Goal: Task Accomplishment & Management: Use online tool/utility

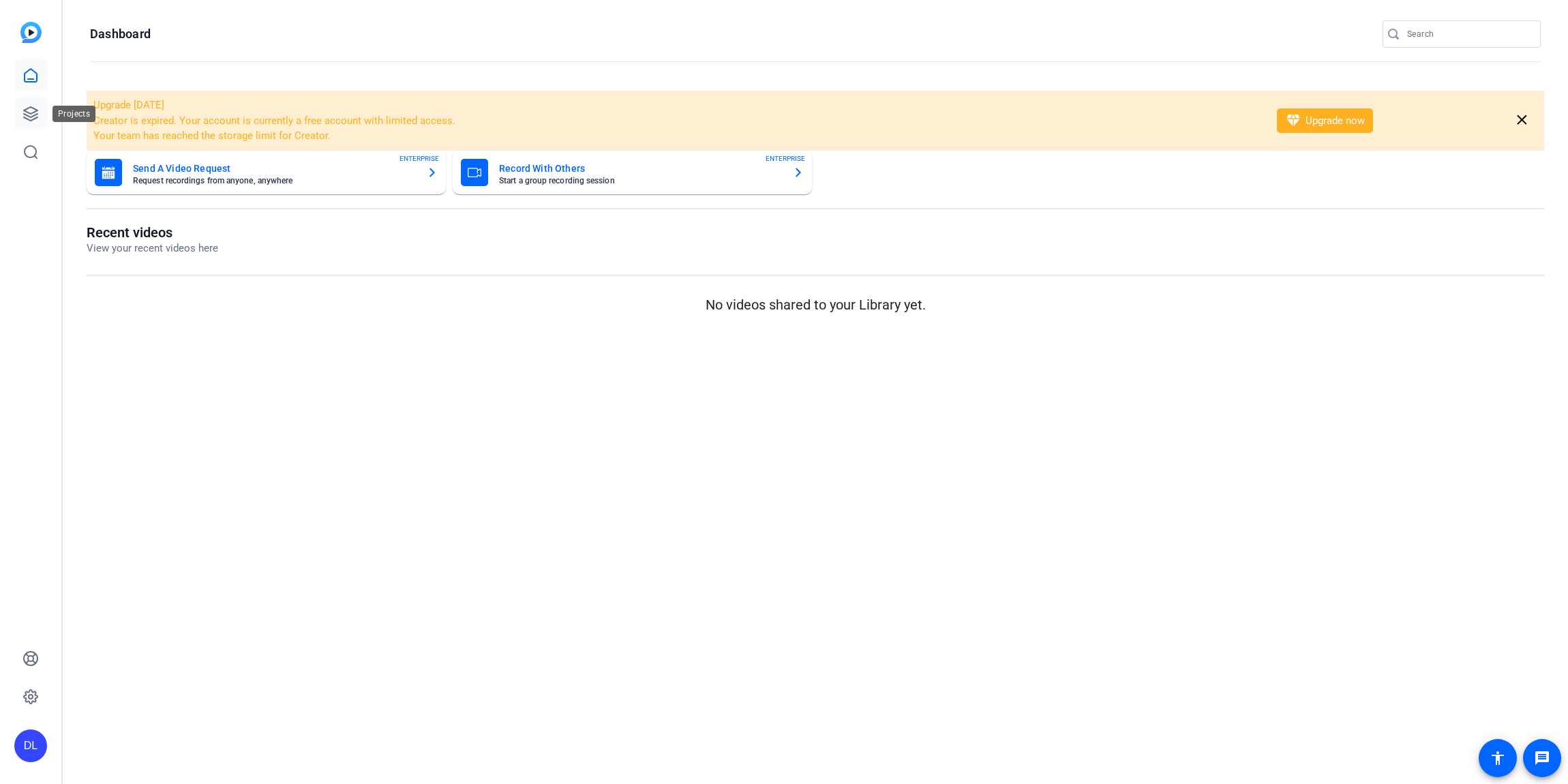
click at [33, 115] on icon at bounding box center [31, 114] width 13 height 13
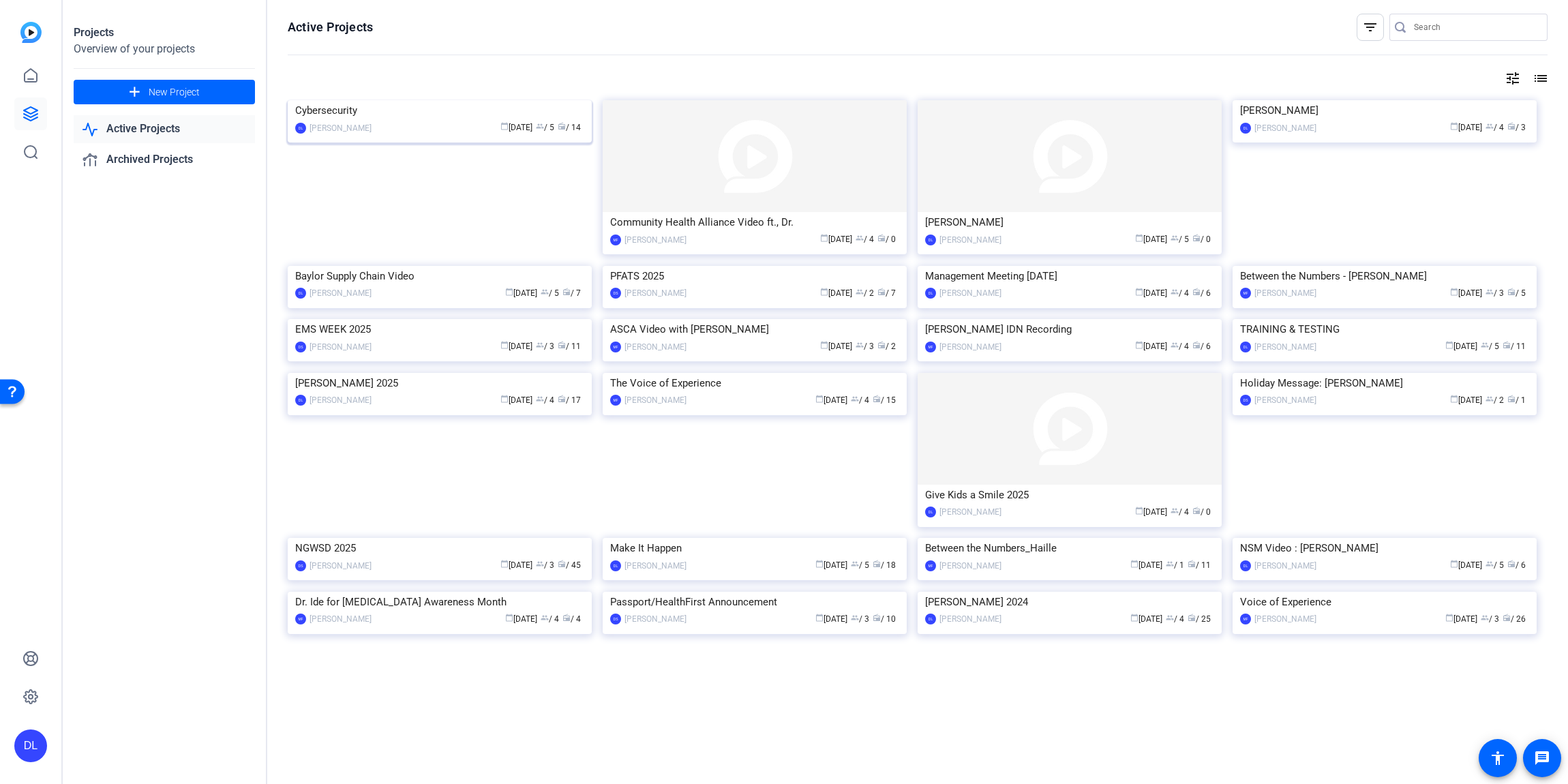
click at [317, 100] on img at bounding box center [440, 100] width 304 height 0
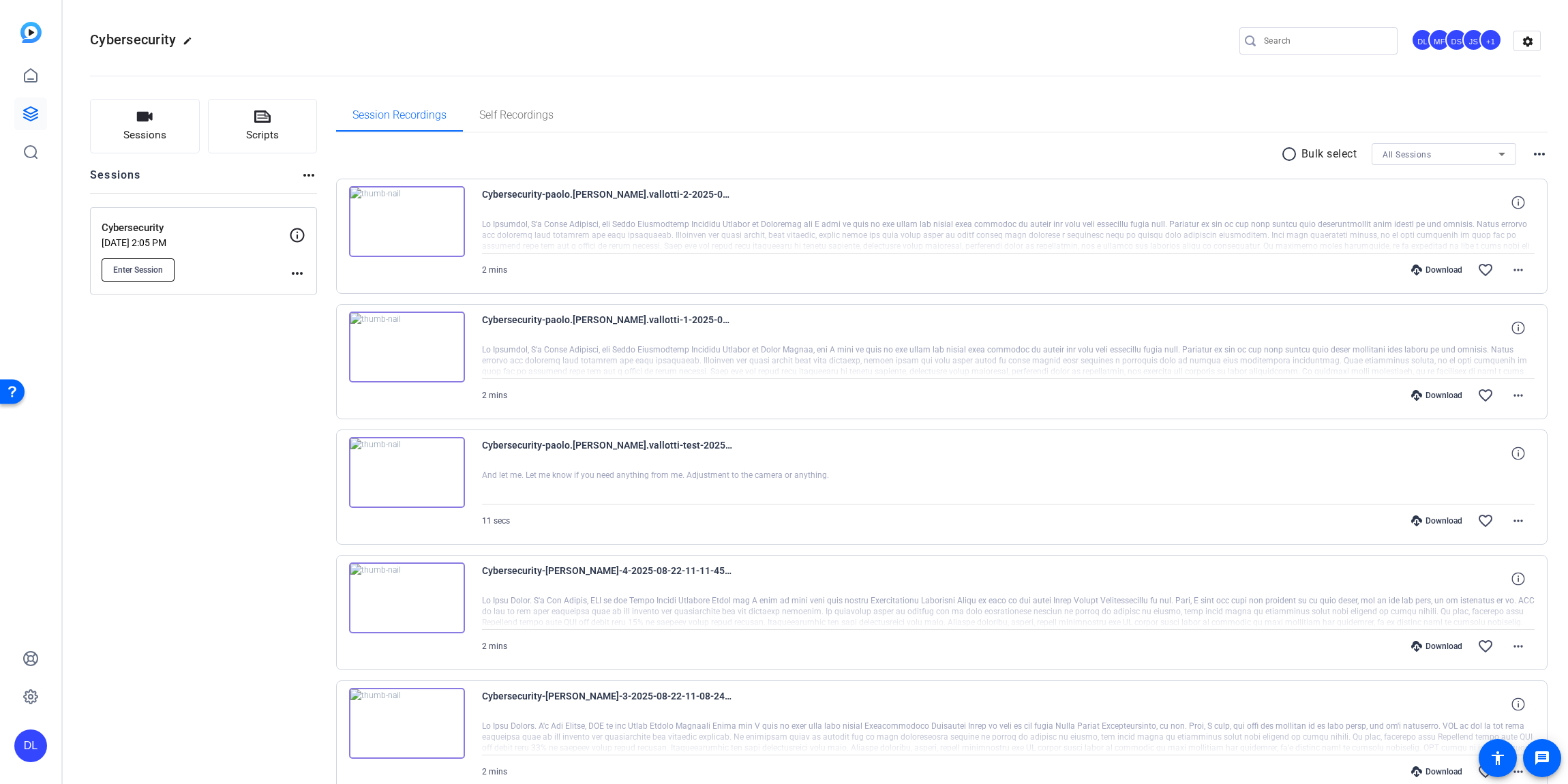
click at [133, 275] on button "Enter Session" at bounding box center [138, 270] width 73 height 23
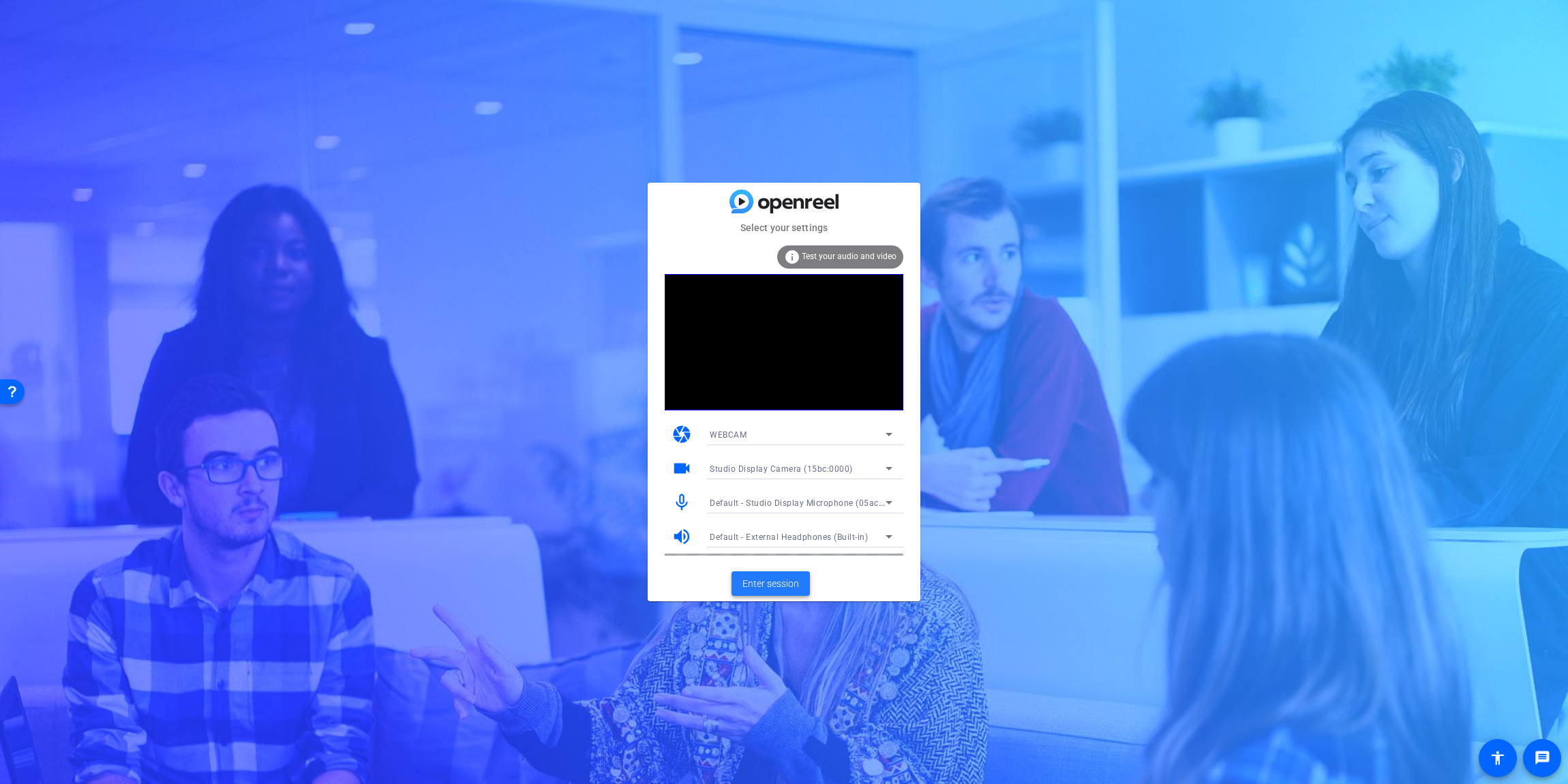
click at [779, 596] on span at bounding box center [770, 583] width 78 height 32
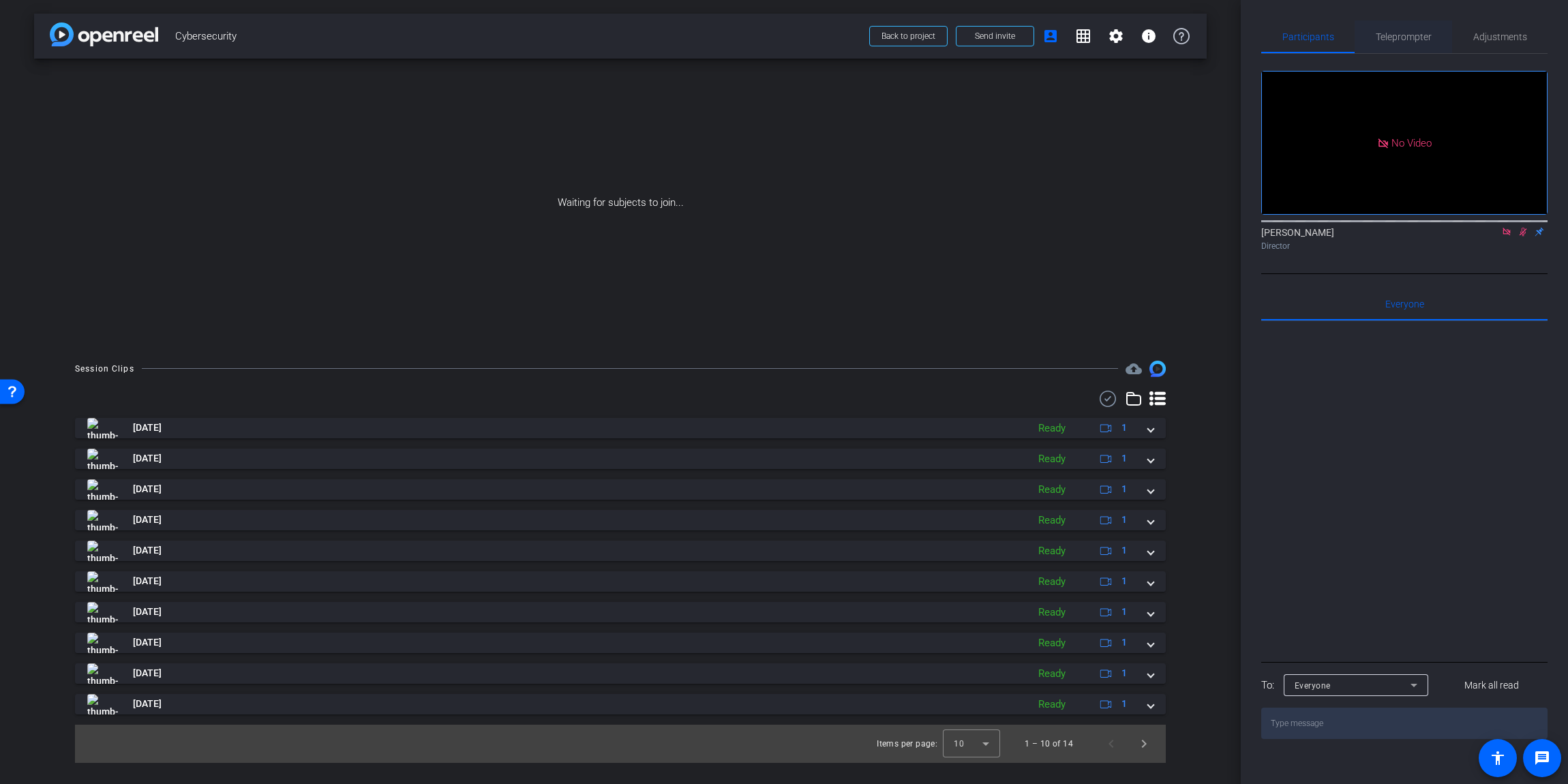
click at [1382, 36] on span "Teleprompter" at bounding box center [1403, 37] width 56 height 9
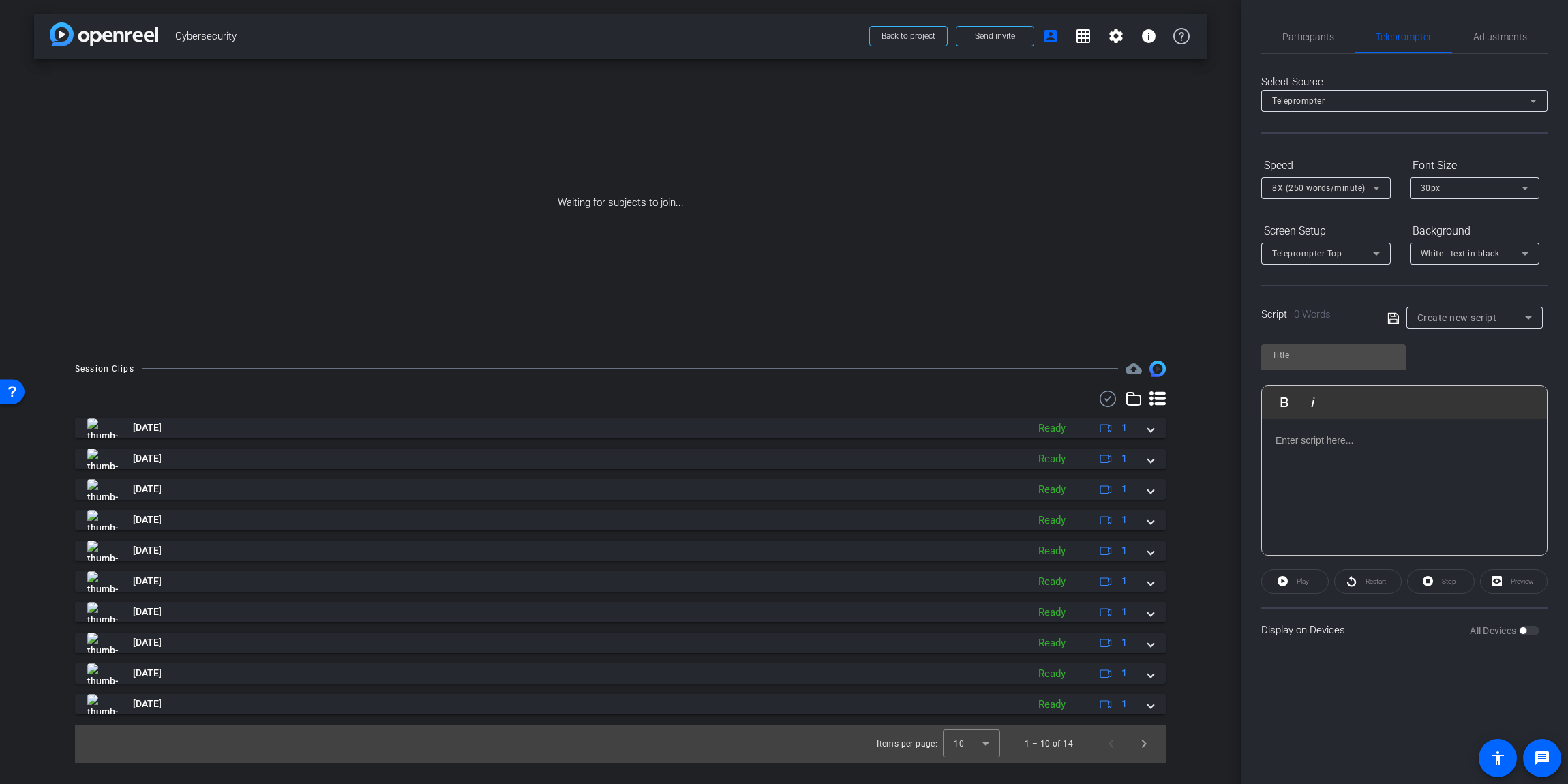
click at [1434, 317] on span "Create new script" at bounding box center [1457, 317] width 80 height 11
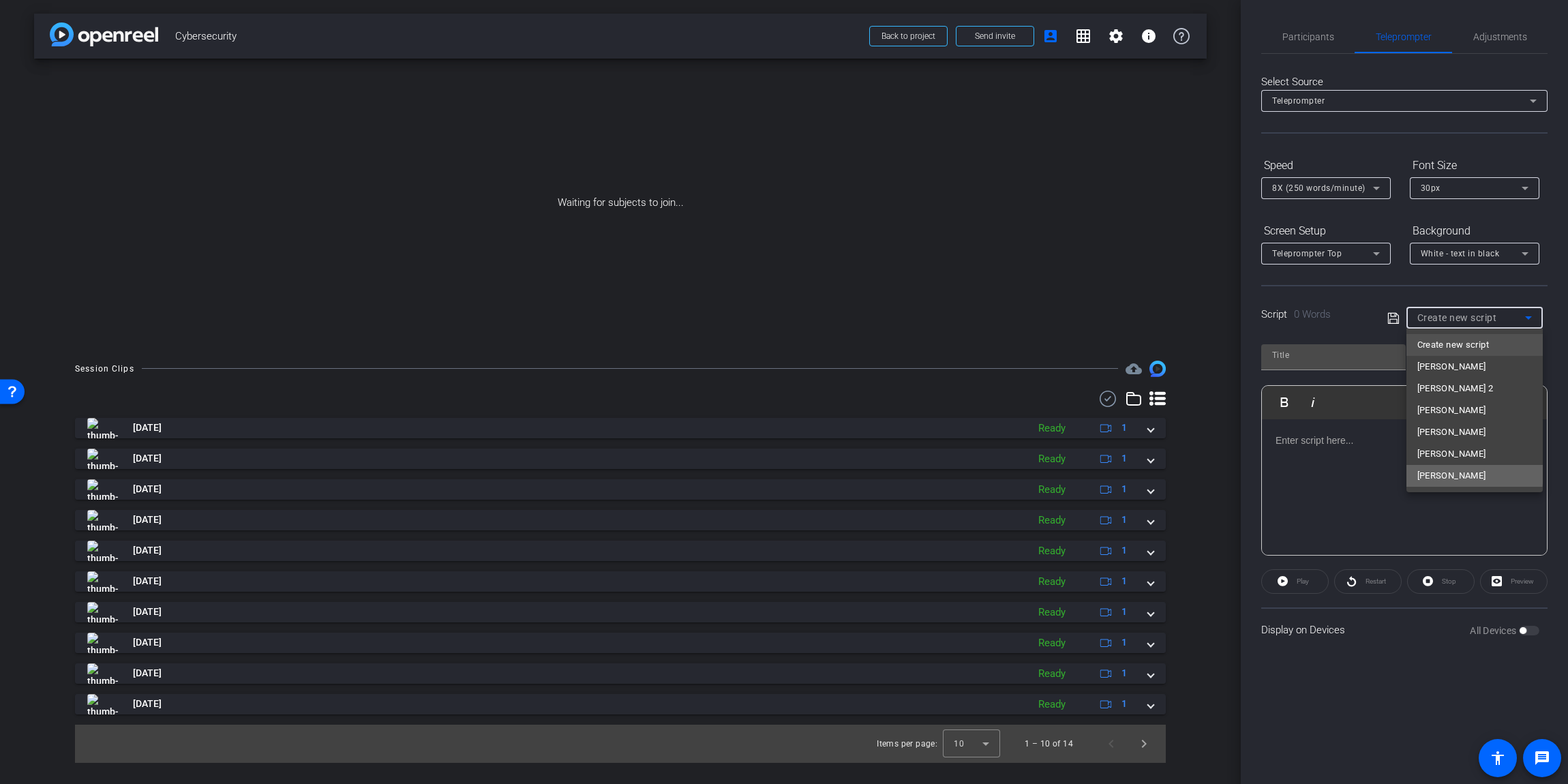
click at [1430, 471] on span "[PERSON_NAME]" at bounding box center [1451, 476] width 69 height 17
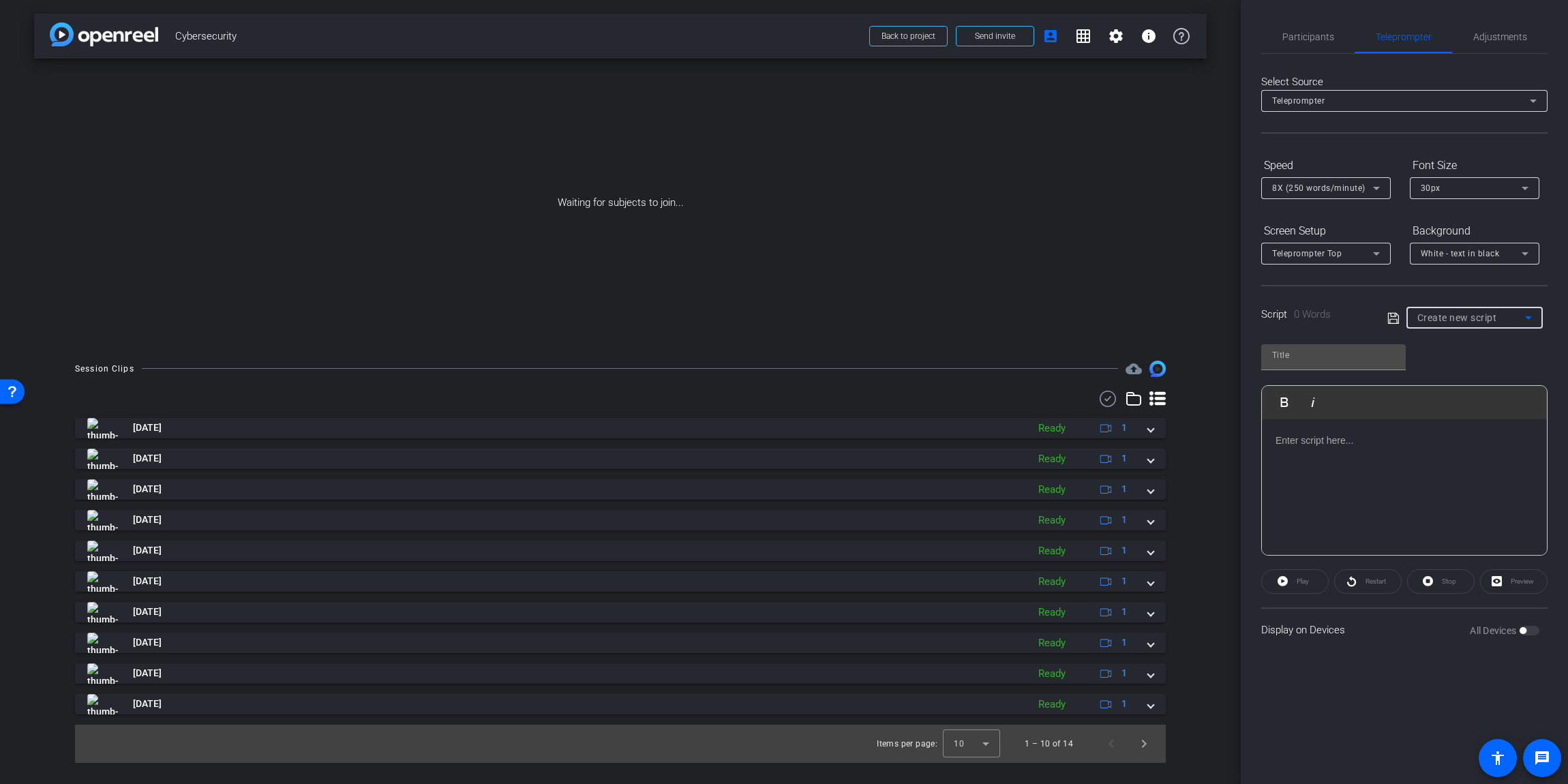
type input "[PERSON_NAME]"
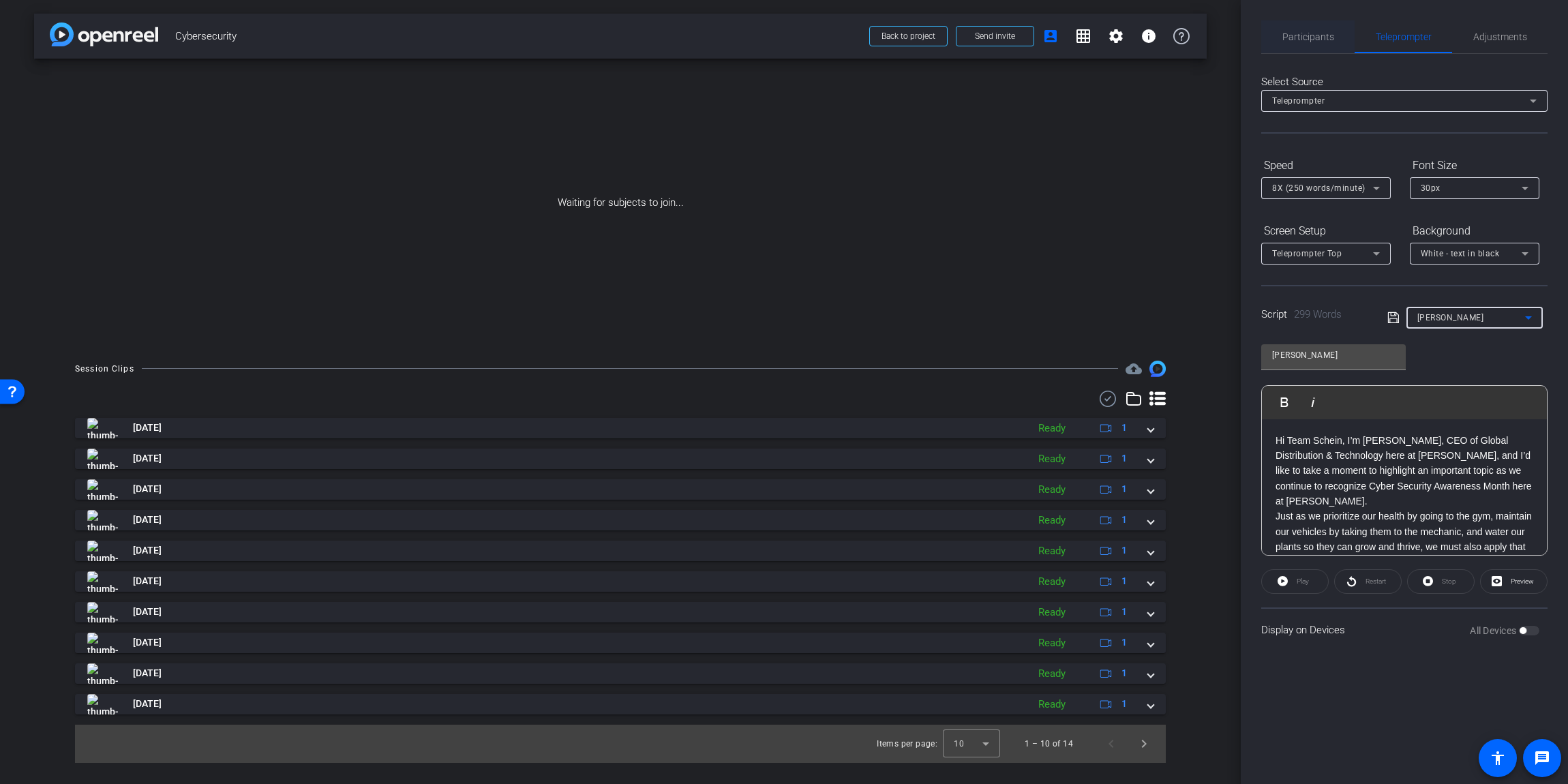
click at [1307, 38] on span "Participants" at bounding box center [1308, 37] width 51 height 9
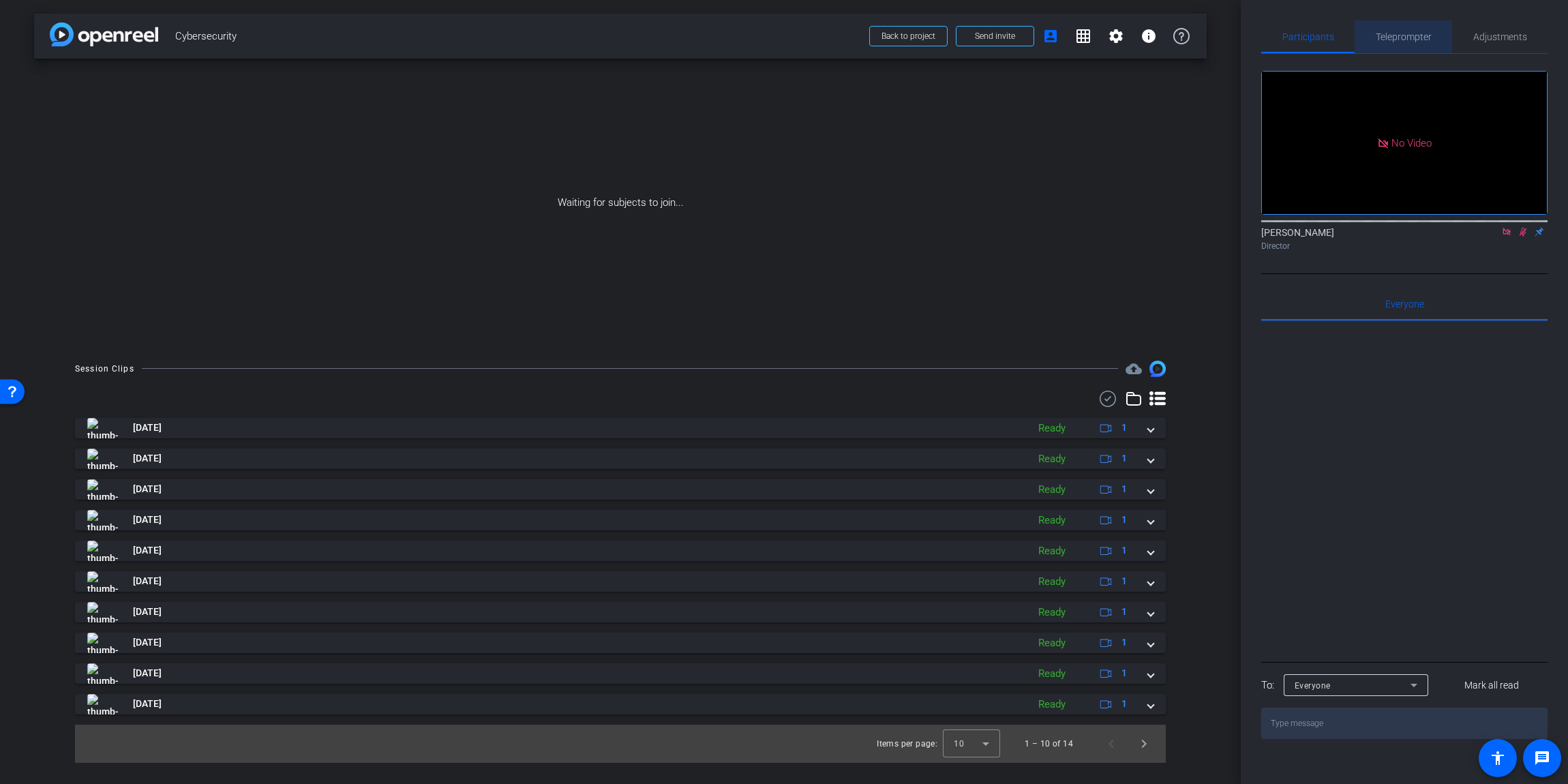
click at [1395, 41] on span "Teleprompter" at bounding box center [1403, 37] width 56 height 9
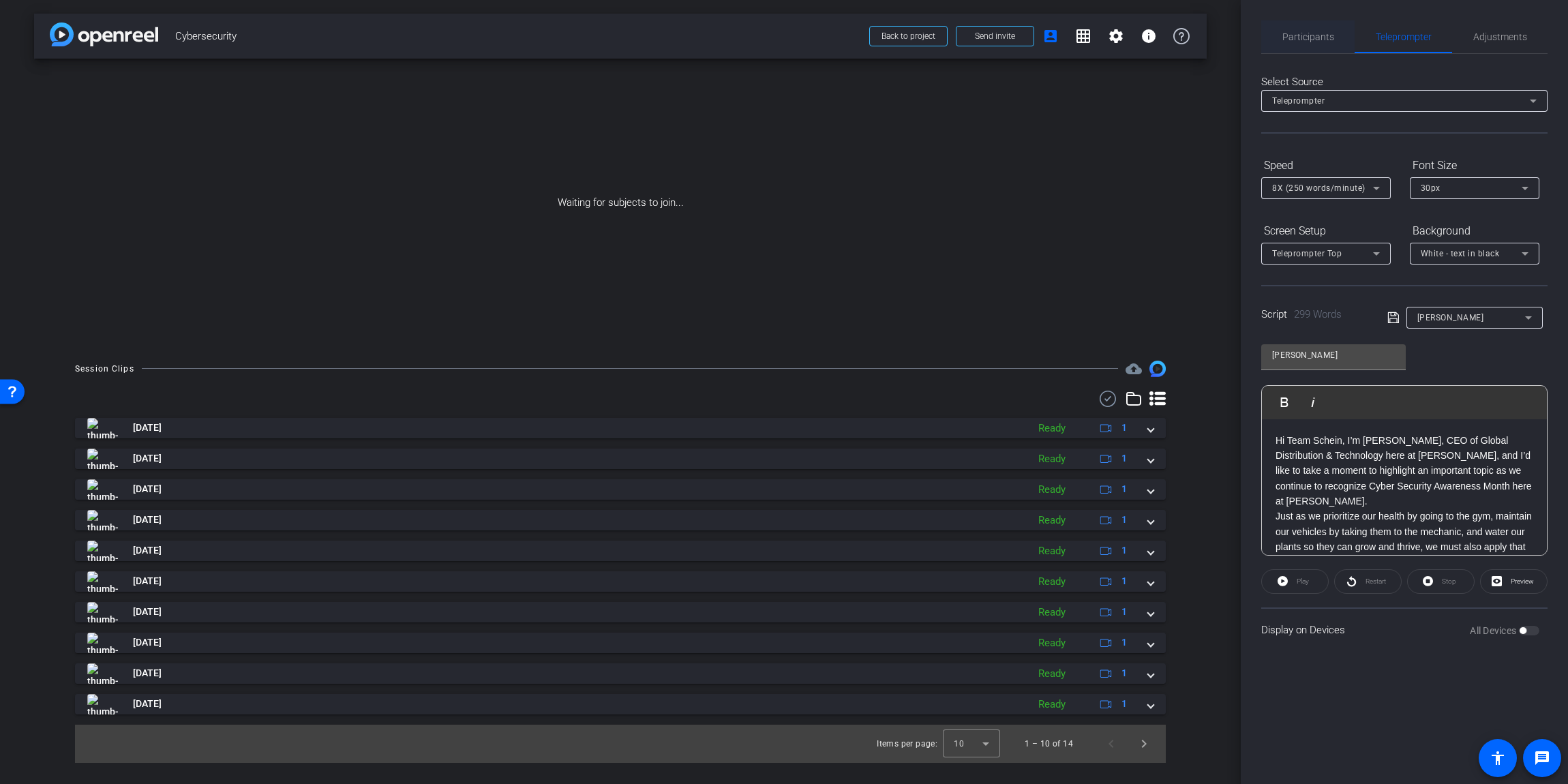
click at [1326, 37] on span "Participants" at bounding box center [1308, 37] width 51 height 9
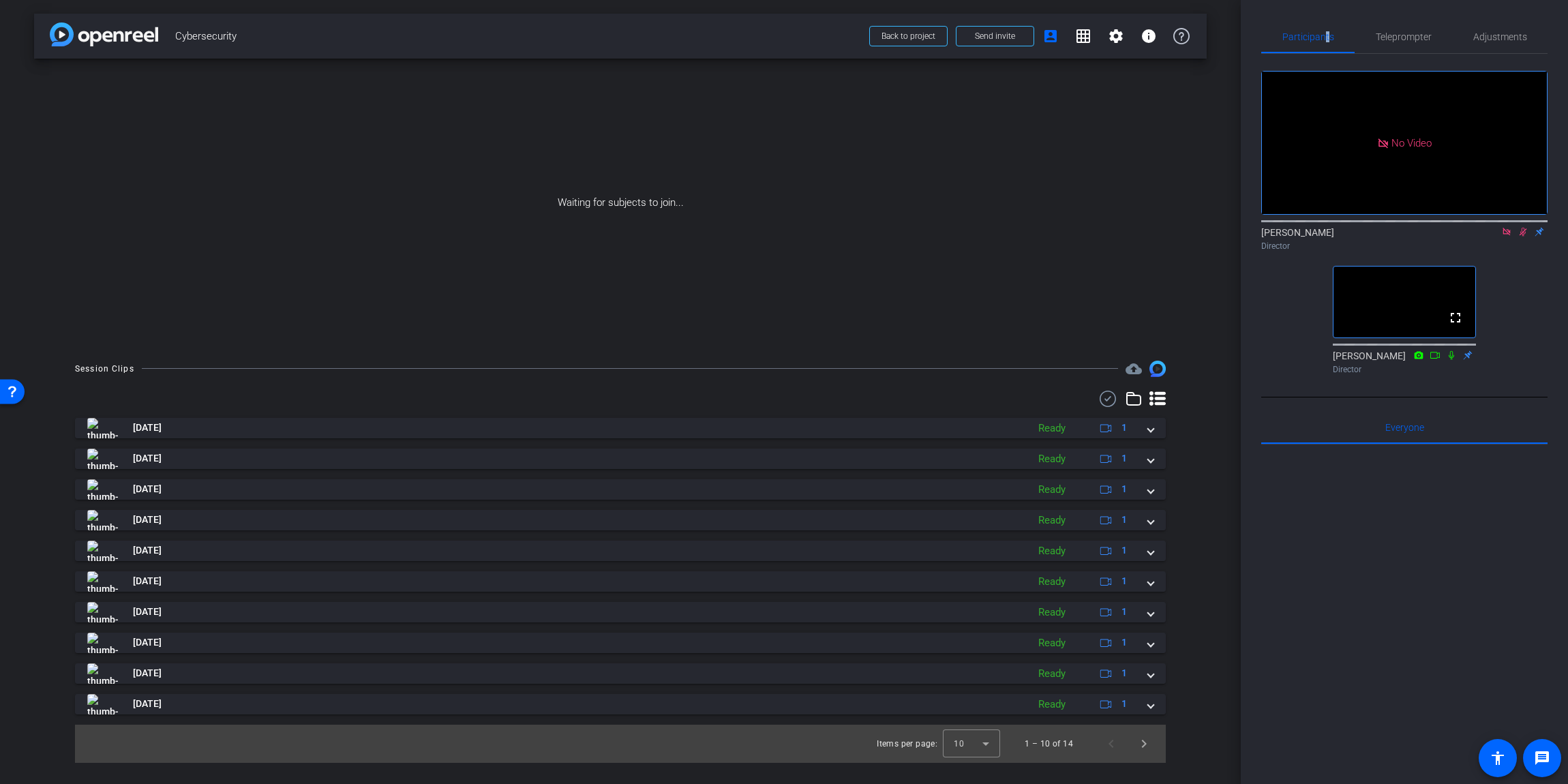
click at [1507, 227] on icon at bounding box center [1506, 231] width 11 height 9
drag, startPoint x: 1507, startPoint y: 250, endPoint x: 1497, endPoint y: 273, distance: 25.1
click at [1507, 237] on icon at bounding box center [1506, 231] width 11 height 9
click at [1418, 42] on span "Teleprompter" at bounding box center [1403, 37] width 56 height 9
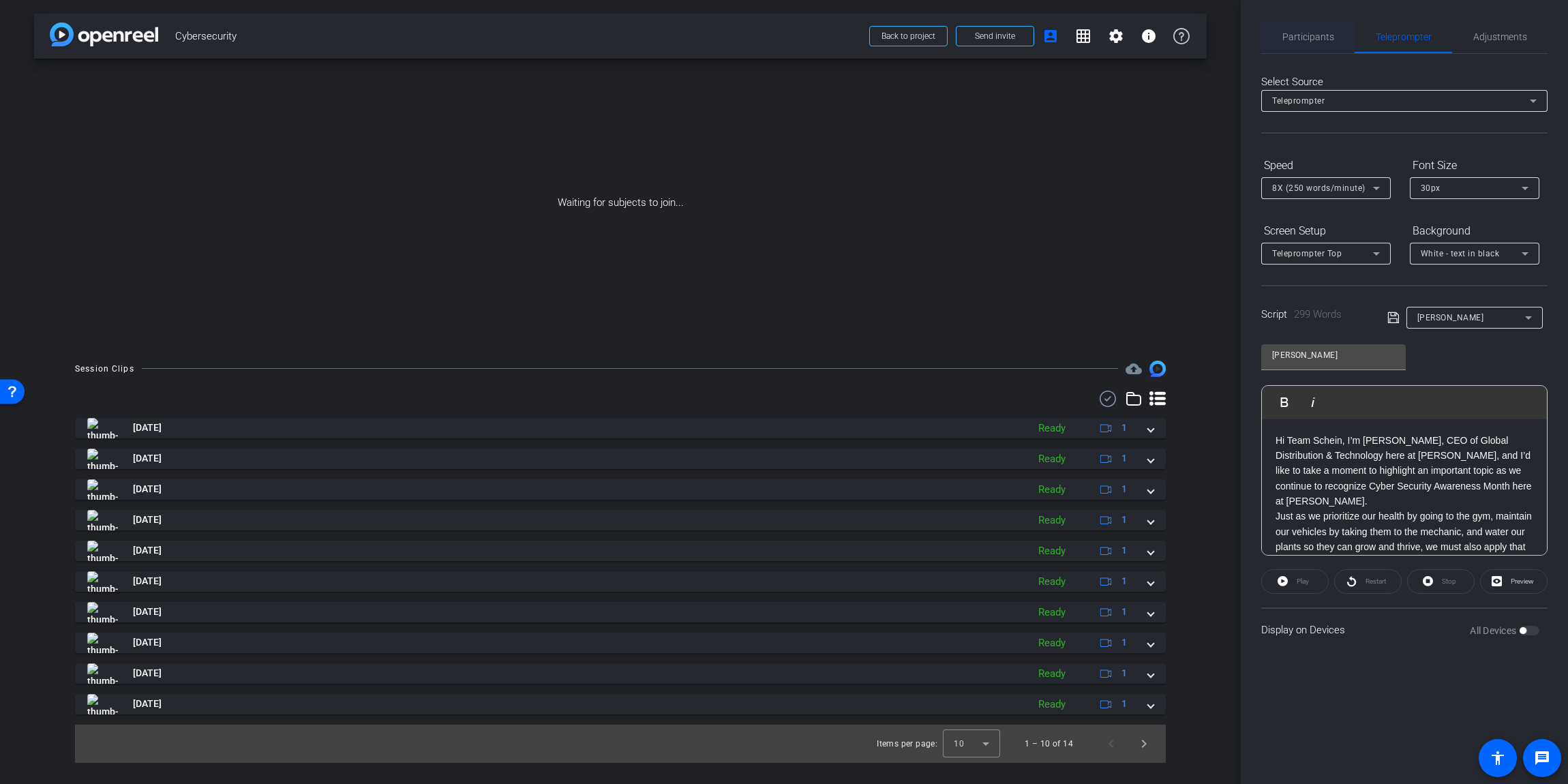
drag, startPoint x: 1290, startPoint y: 37, endPoint x: 1265, endPoint y: 20, distance: 30.2
click at [1290, 37] on span "Participants" at bounding box center [1308, 37] width 51 height 9
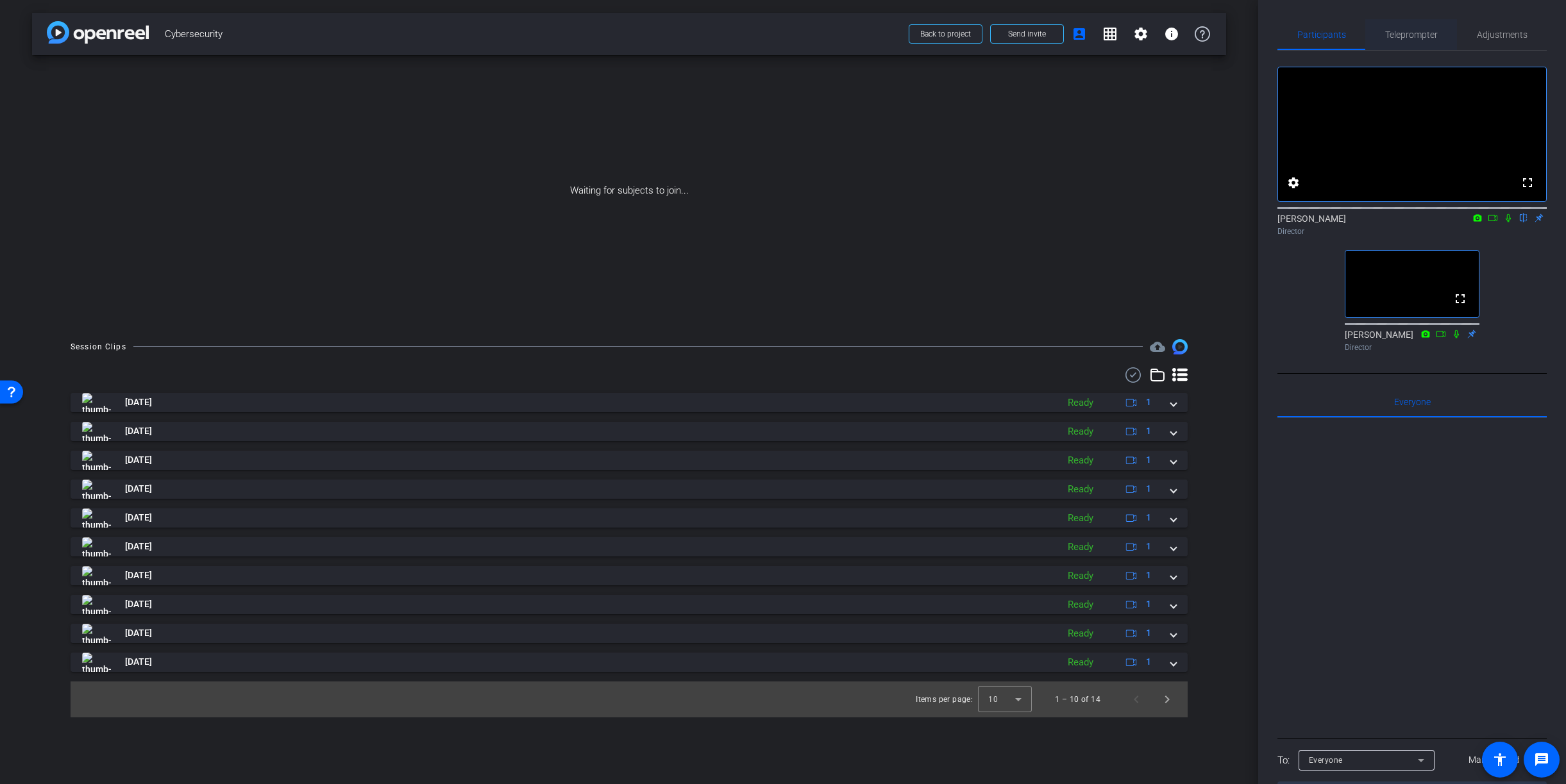
click at [1400, 34] on span "Teleprompter" at bounding box center [1411, 34] width 52 height 9
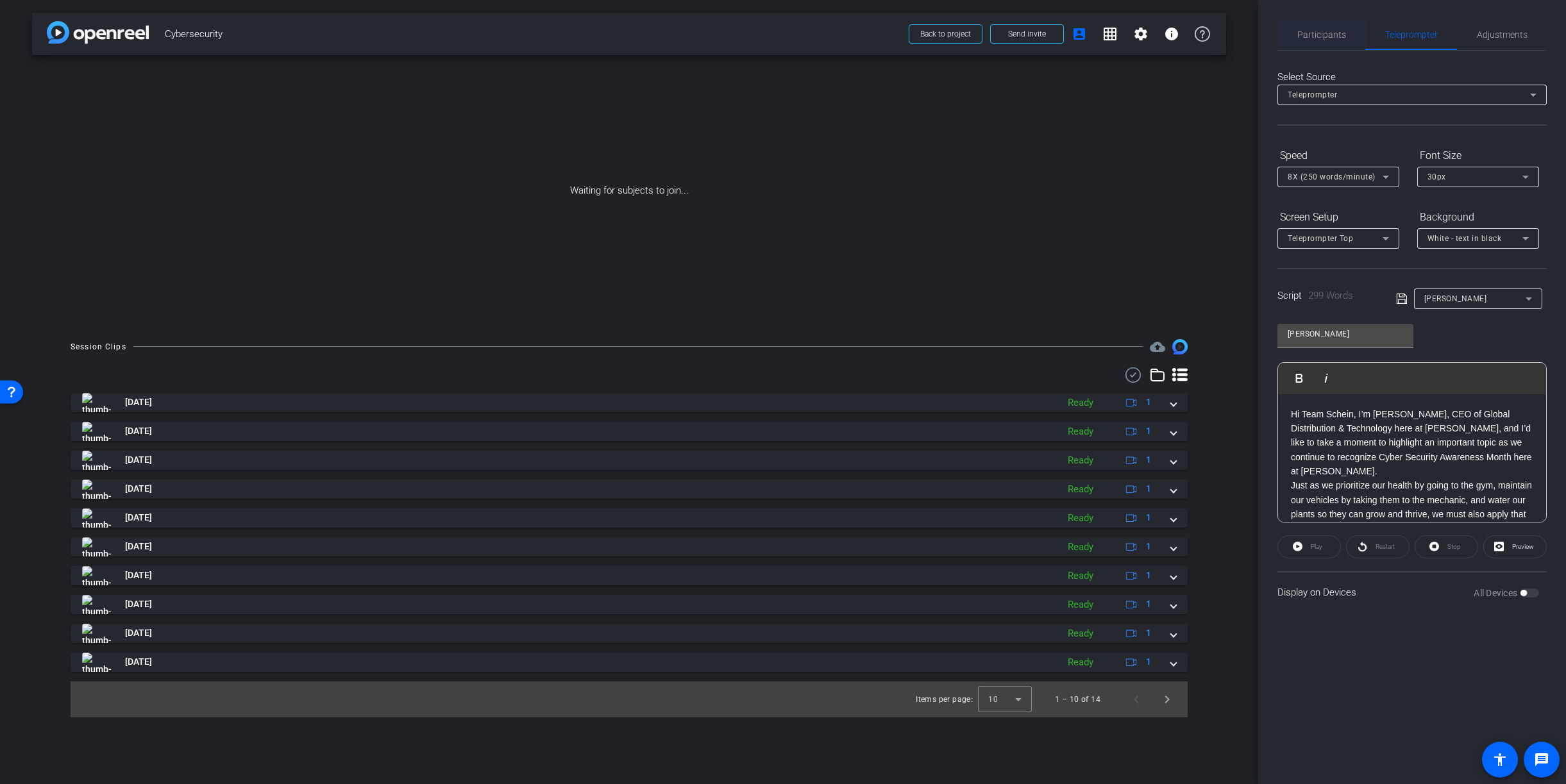
click at [1325, 39] on span "Participants" at bounding box center [1322, 34] width 48 height 9
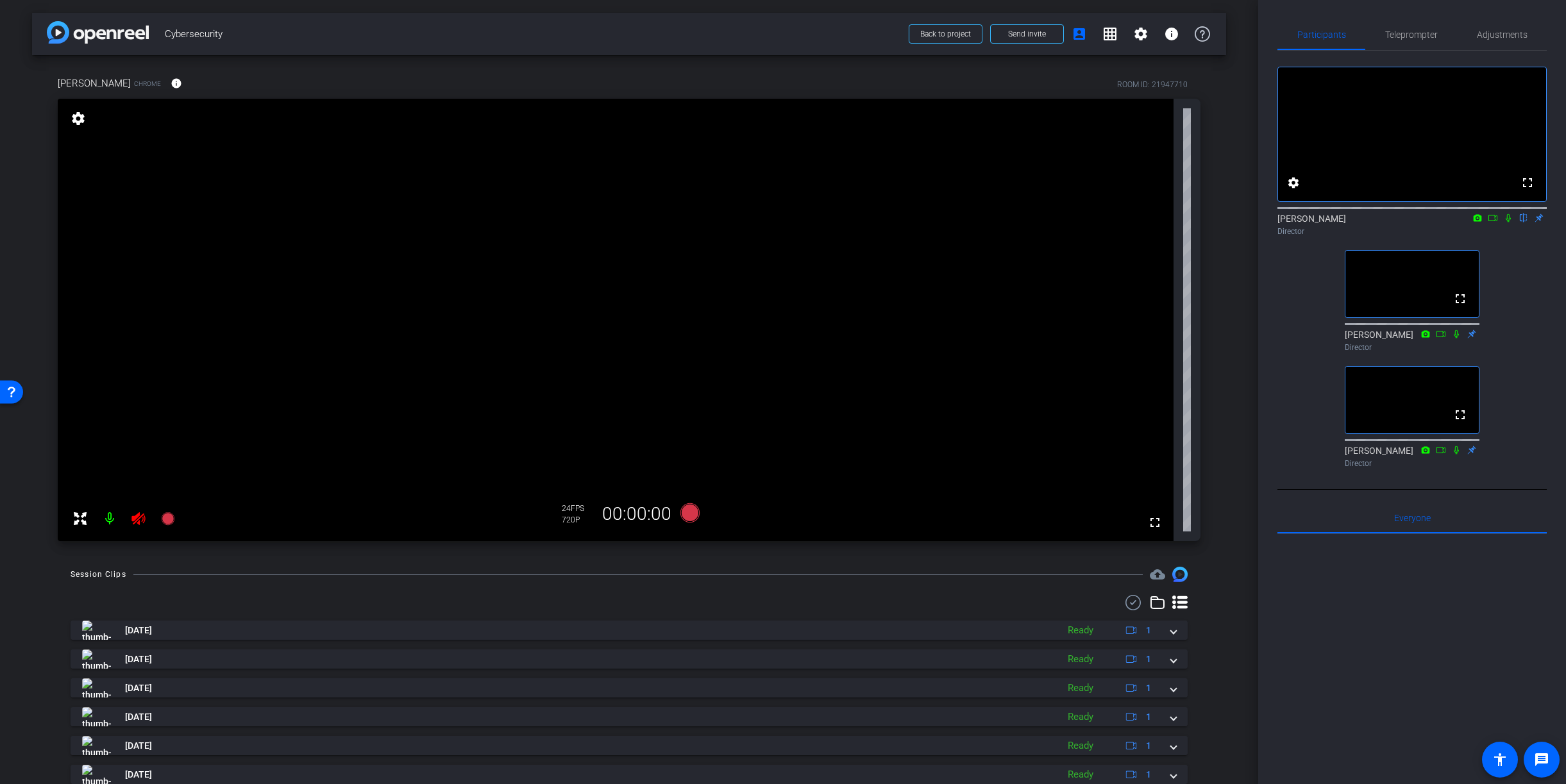
click at [136, 520] on icon at bounding box center [137, 519] width 13 height 12
click at [1475, 41] on span "Adjustments" at bounding box center [1502, 34] width 51 height 30
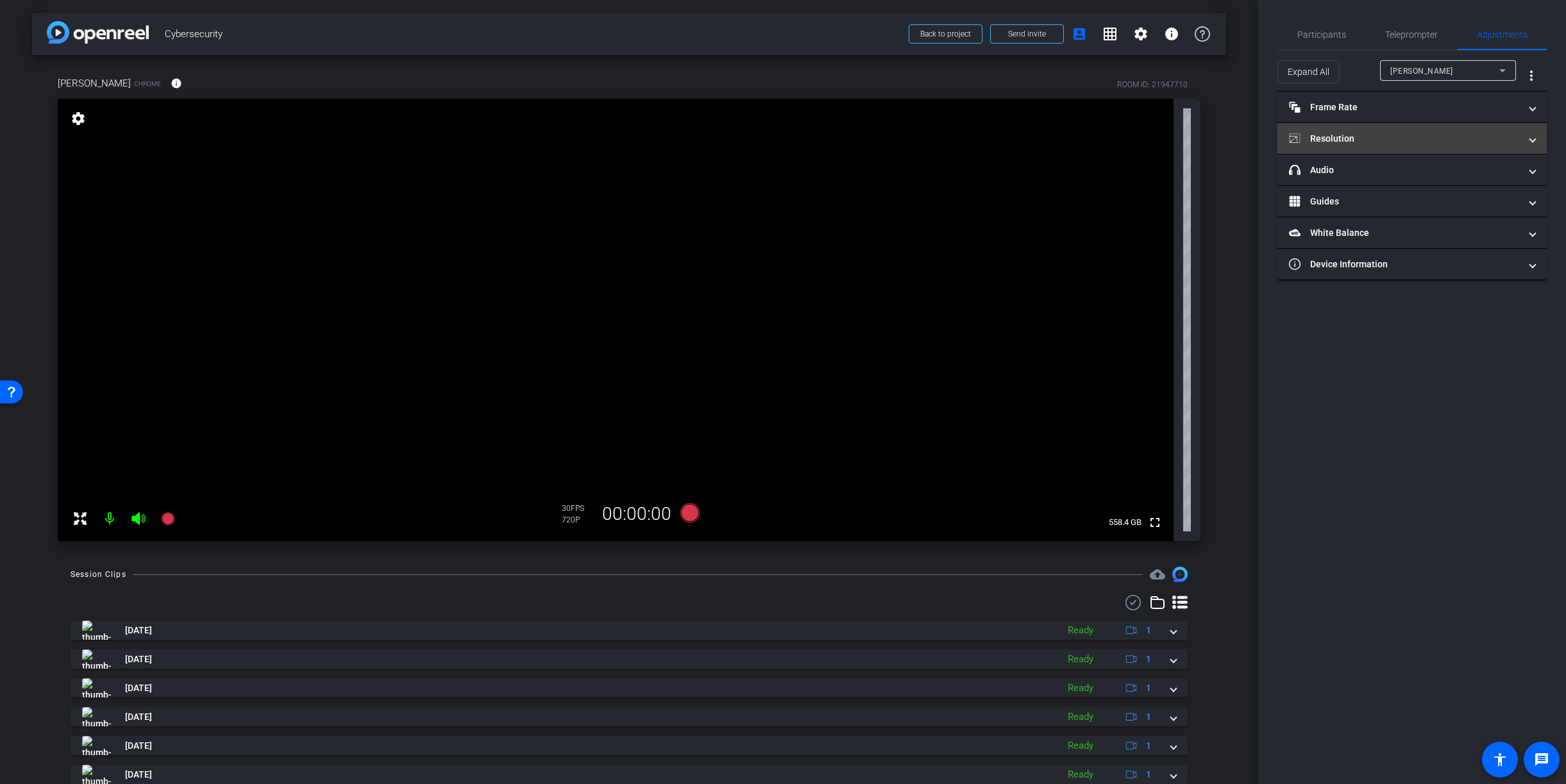
click at [1396, 138] on mat-panel-title "Resolution" at bounding box center [1405, 138] width 231 height 13
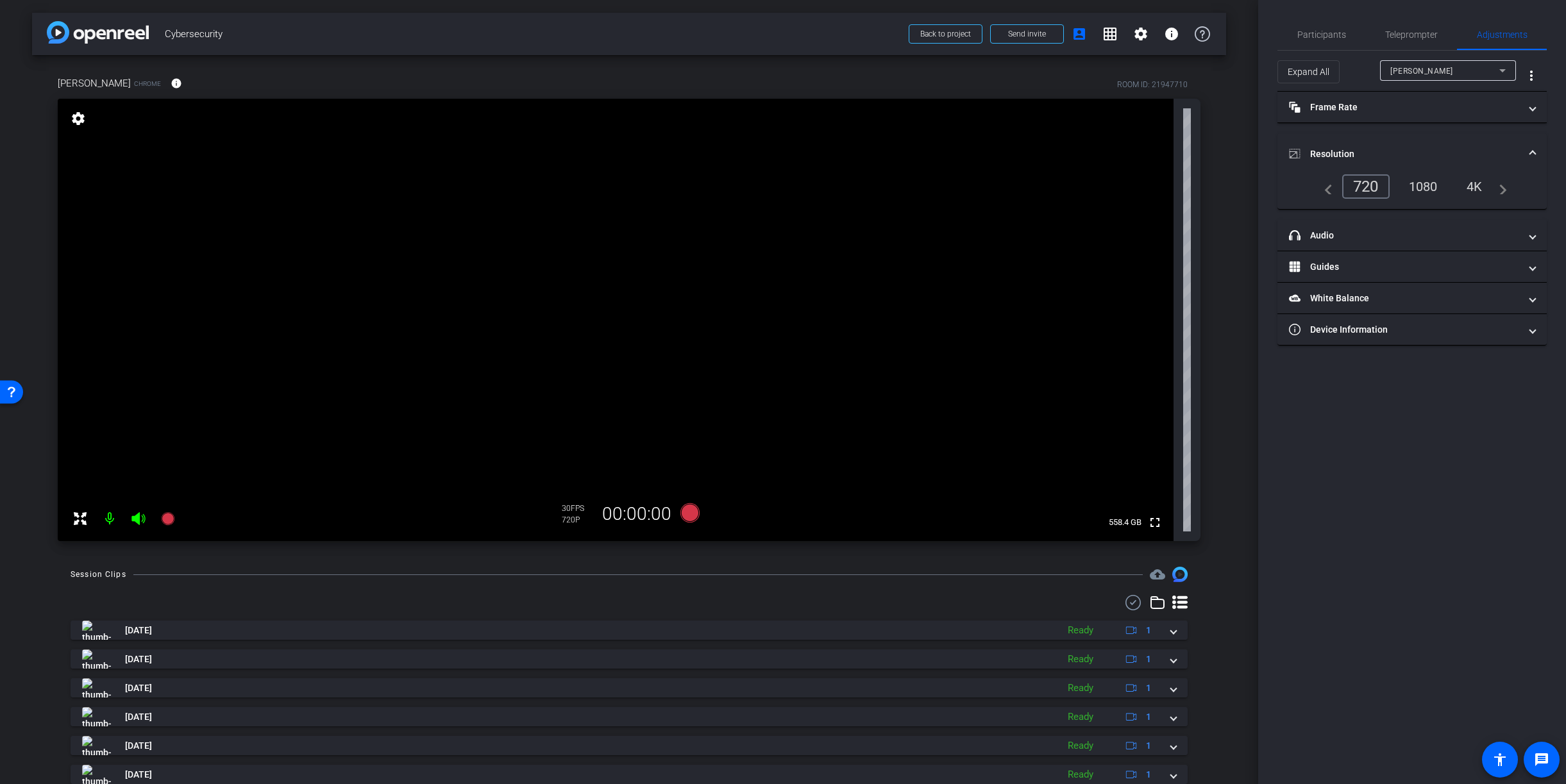
click at [1424, 188] on div "1080" at bounding box center [1424, 187] width 48 height 22
click at [1405, 37] on span "Teleprompter" at bounding box center [1411, 34] width 52 height 9
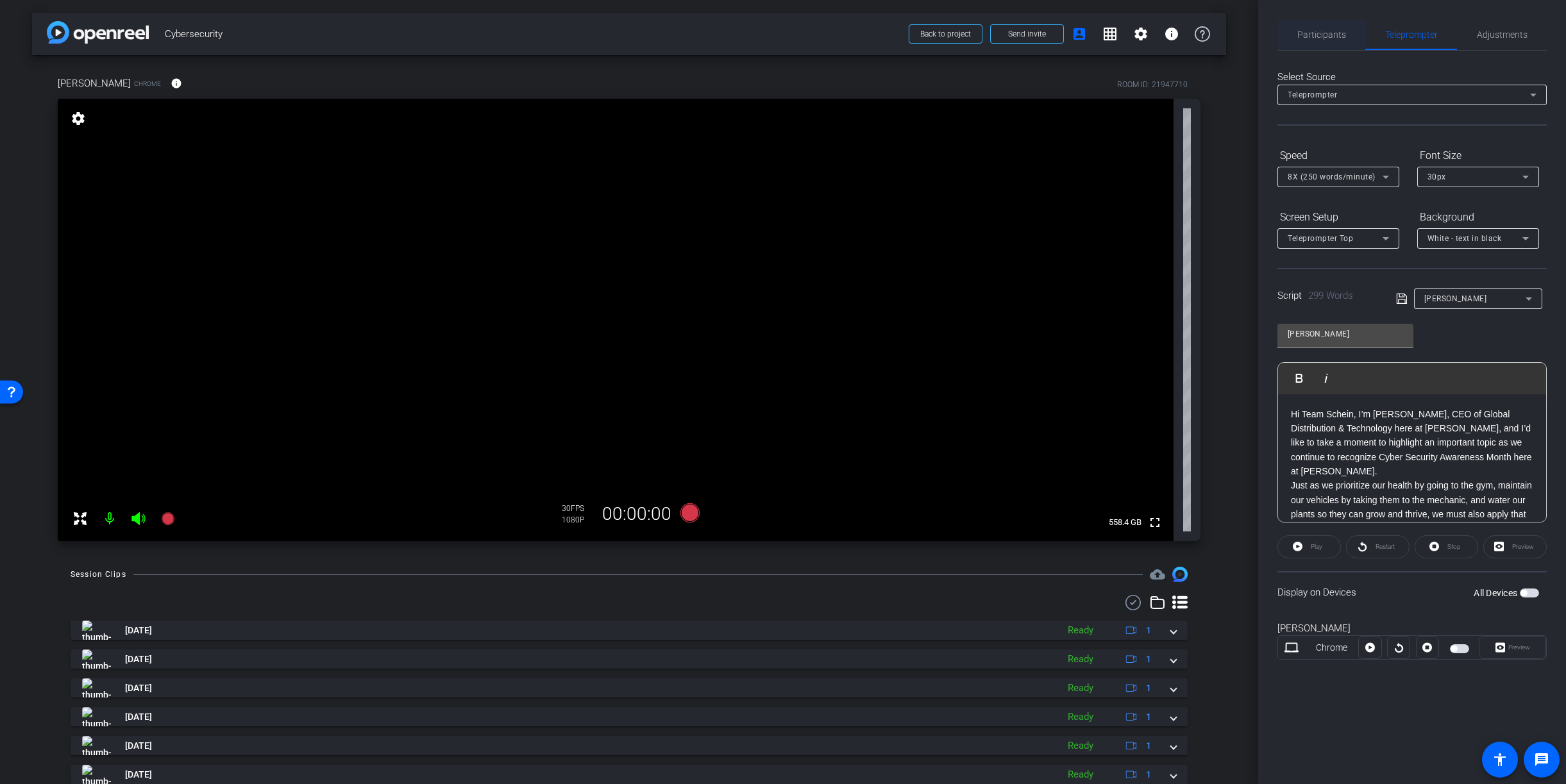
click at [1326, 38] on span "Participants" at bounding box center [1322, 34] width 48 height 9
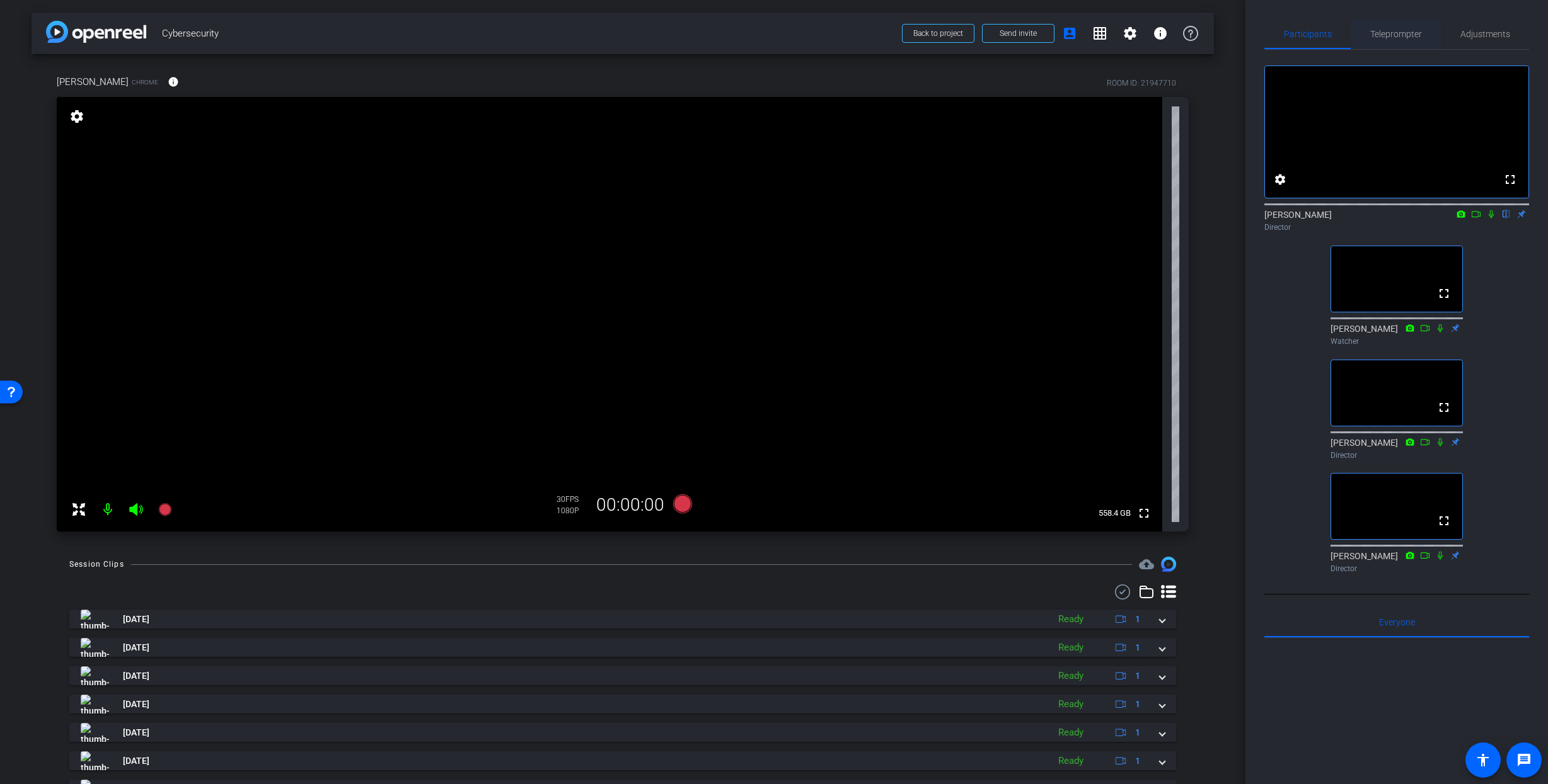
click at [1398, 36] on span "Teleprompter" at bounding box center [1395, 34] width 51 height 8
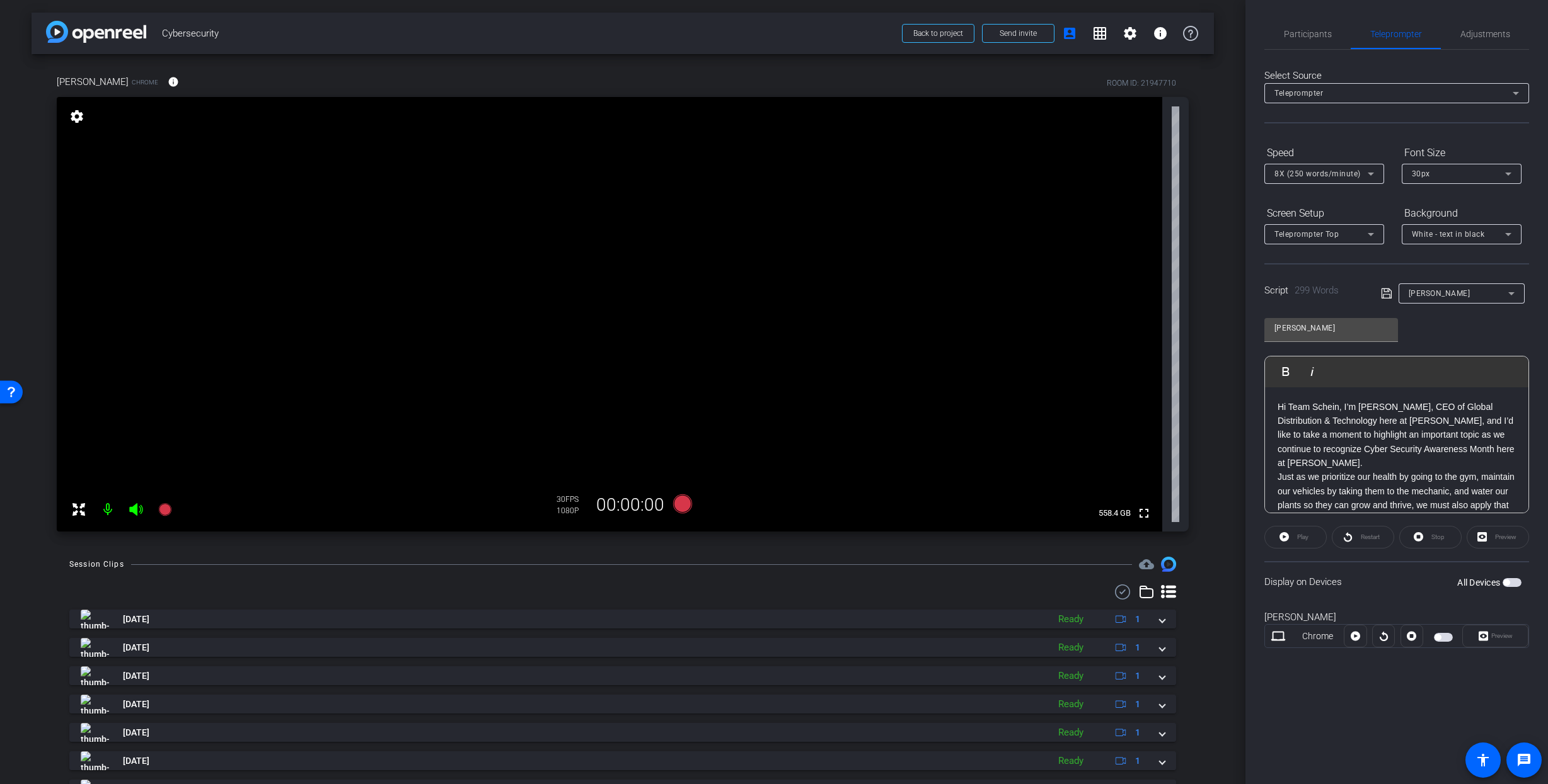
click at [1449, 585] on span "button" at bounding box center [1506, 582] width 6 height 6
click at [1449, 636] on button "Preview" at bounding box center [1495, 637] width 66 height 23
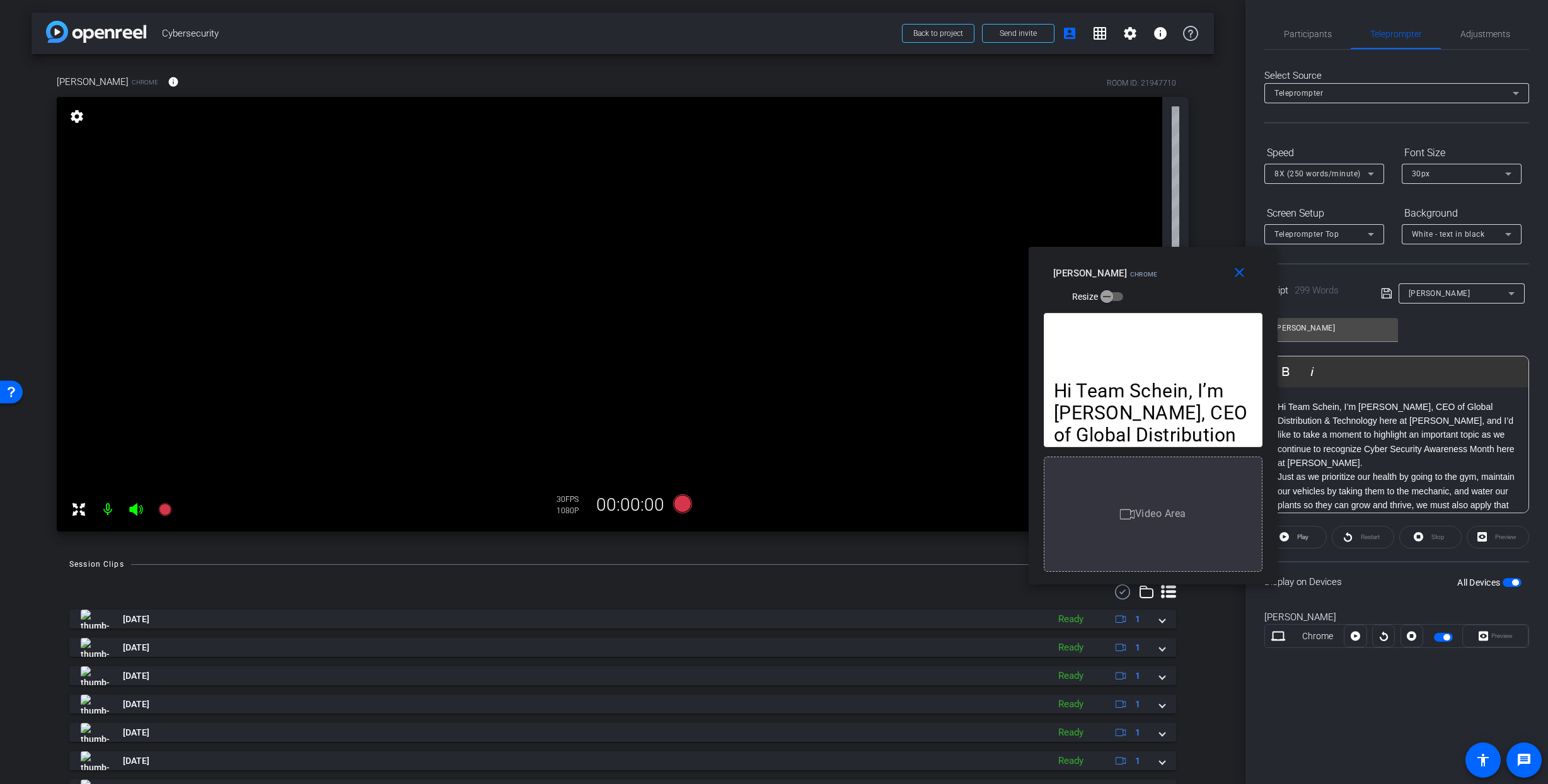
drag, startPoint x: 796, startPoint y: 242, endPoint x: 1200, endPoint y: 267, distance: 404.8
click at [1200, 267] on div "[PERSON_NAME] Chrome Resize" at bounding box center [1157, 285] width 210 height 44
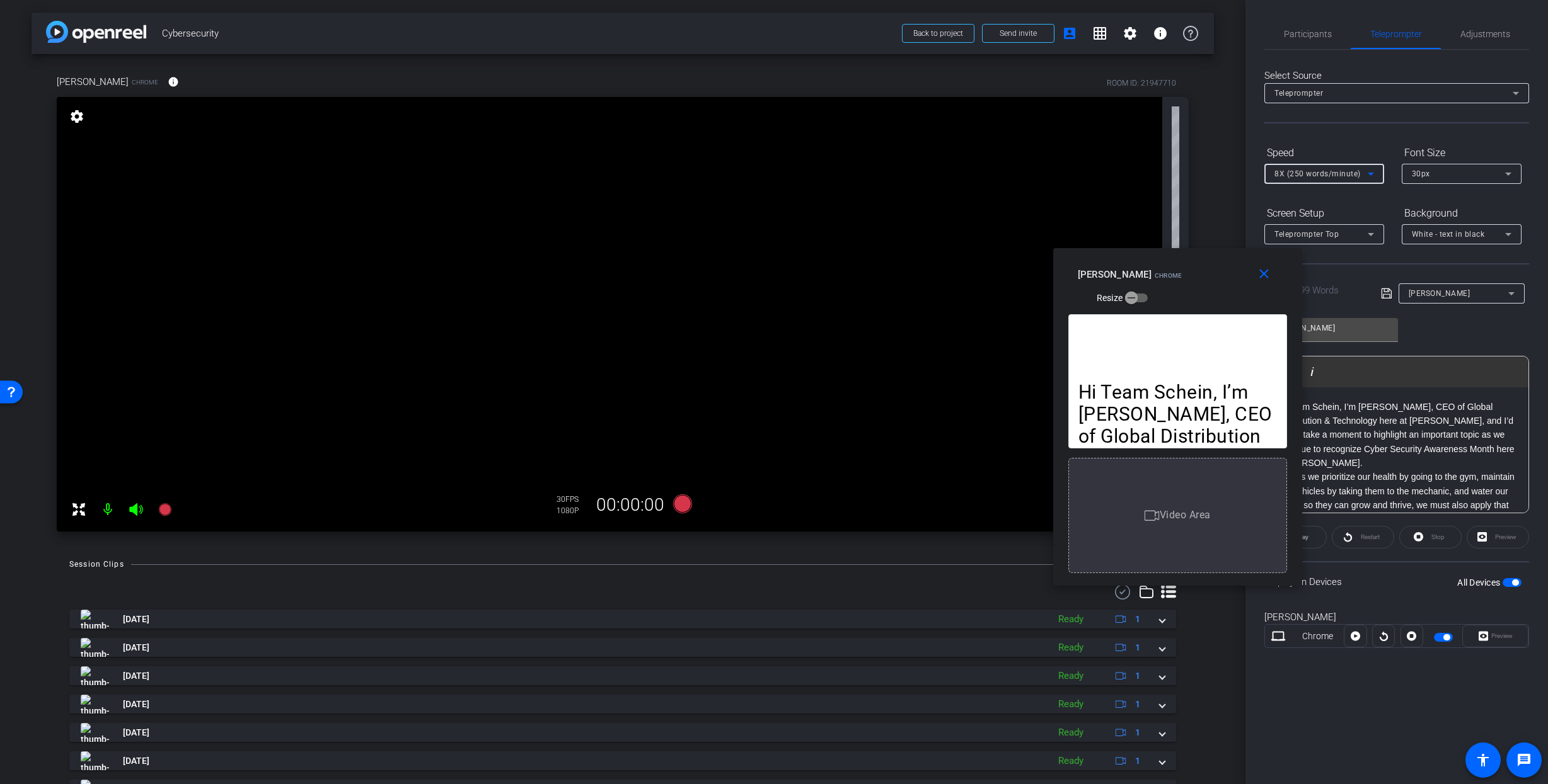
click at [1300, 171] on span "8X (250 words/minute)" at bounding box center [1317, 173] width 86 height 8
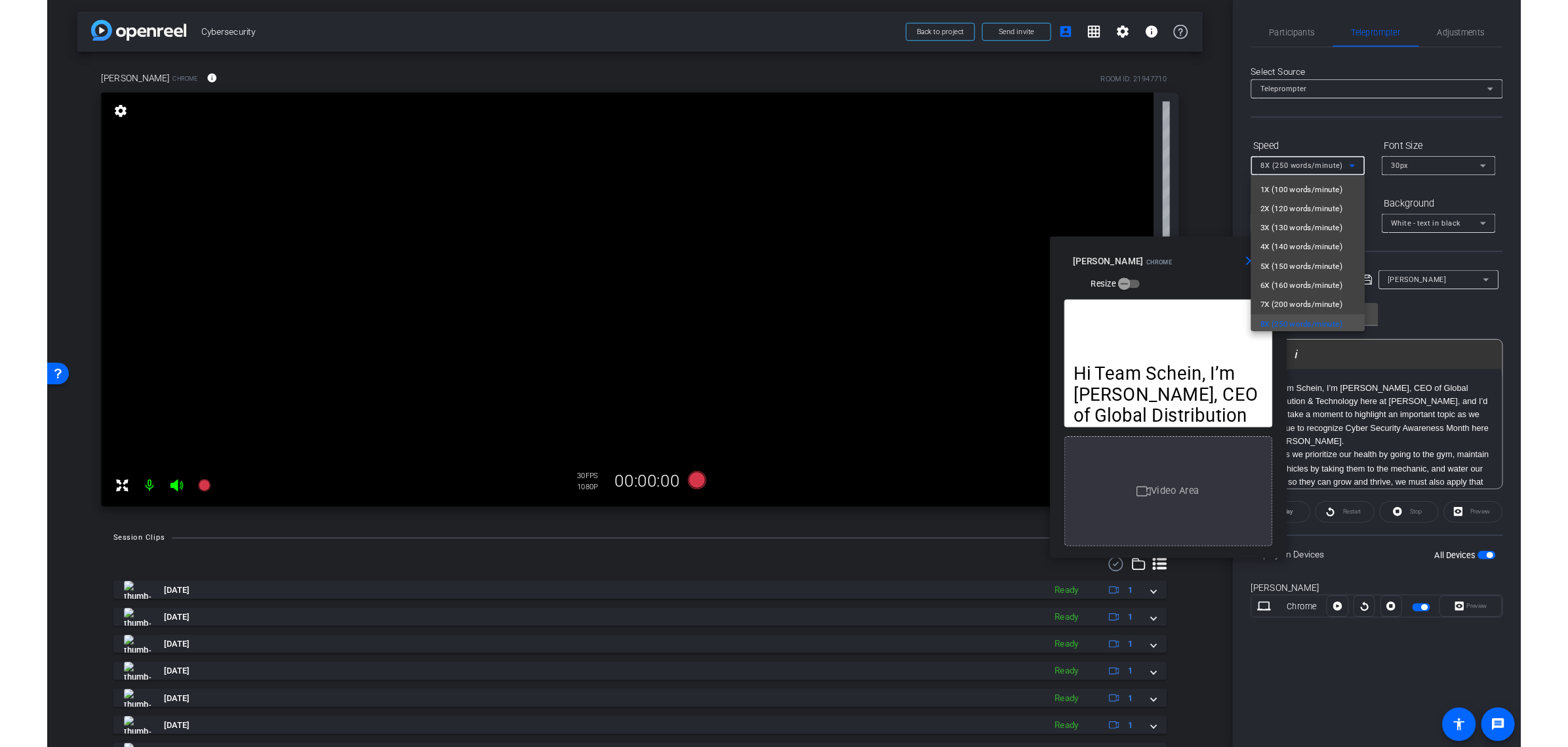
scroll to position [2, 0]
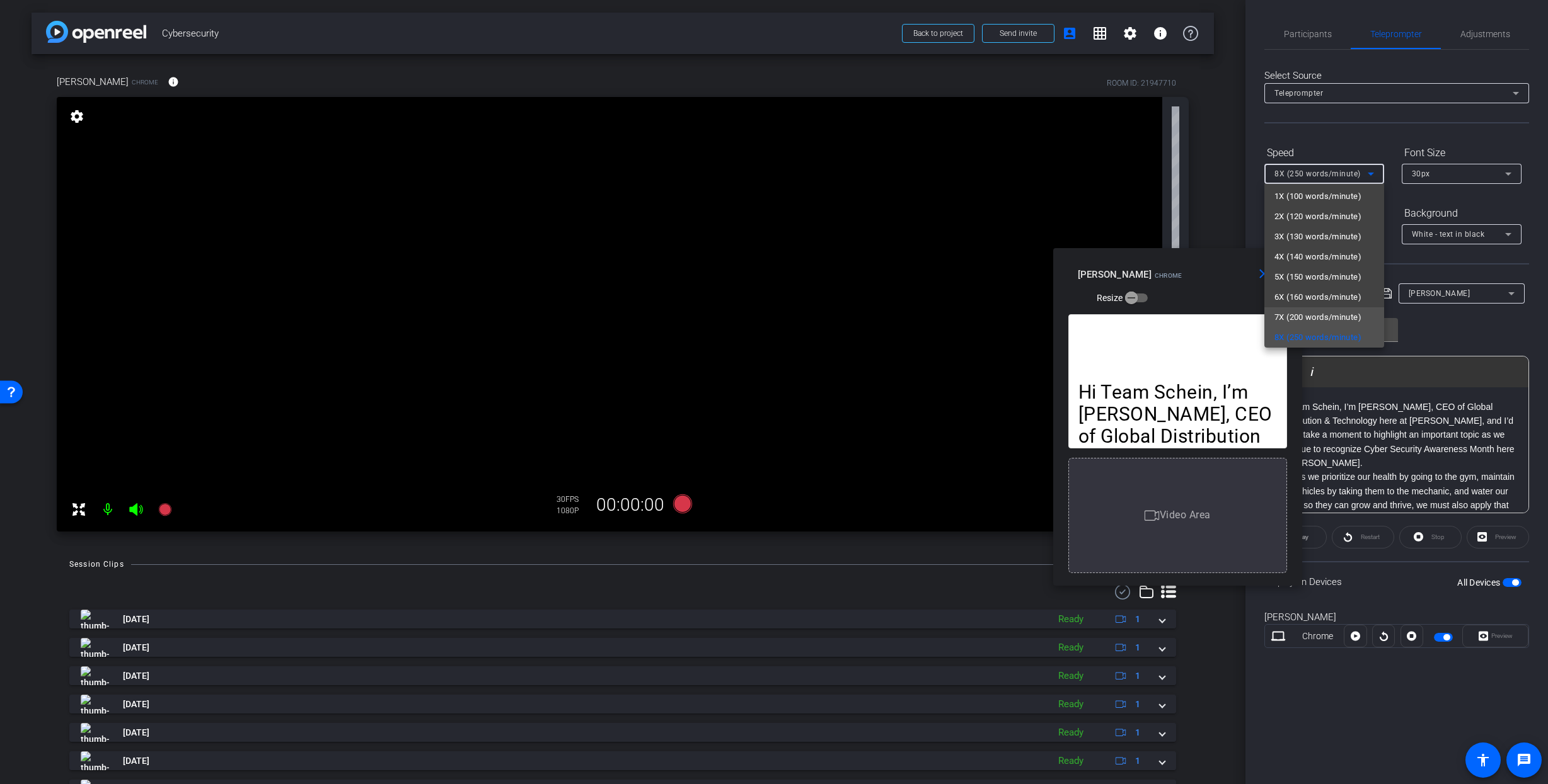
click at [1282, 315] on span "7X (200 words/minute)" at bounding box center [1317, 318] width 87 height 15
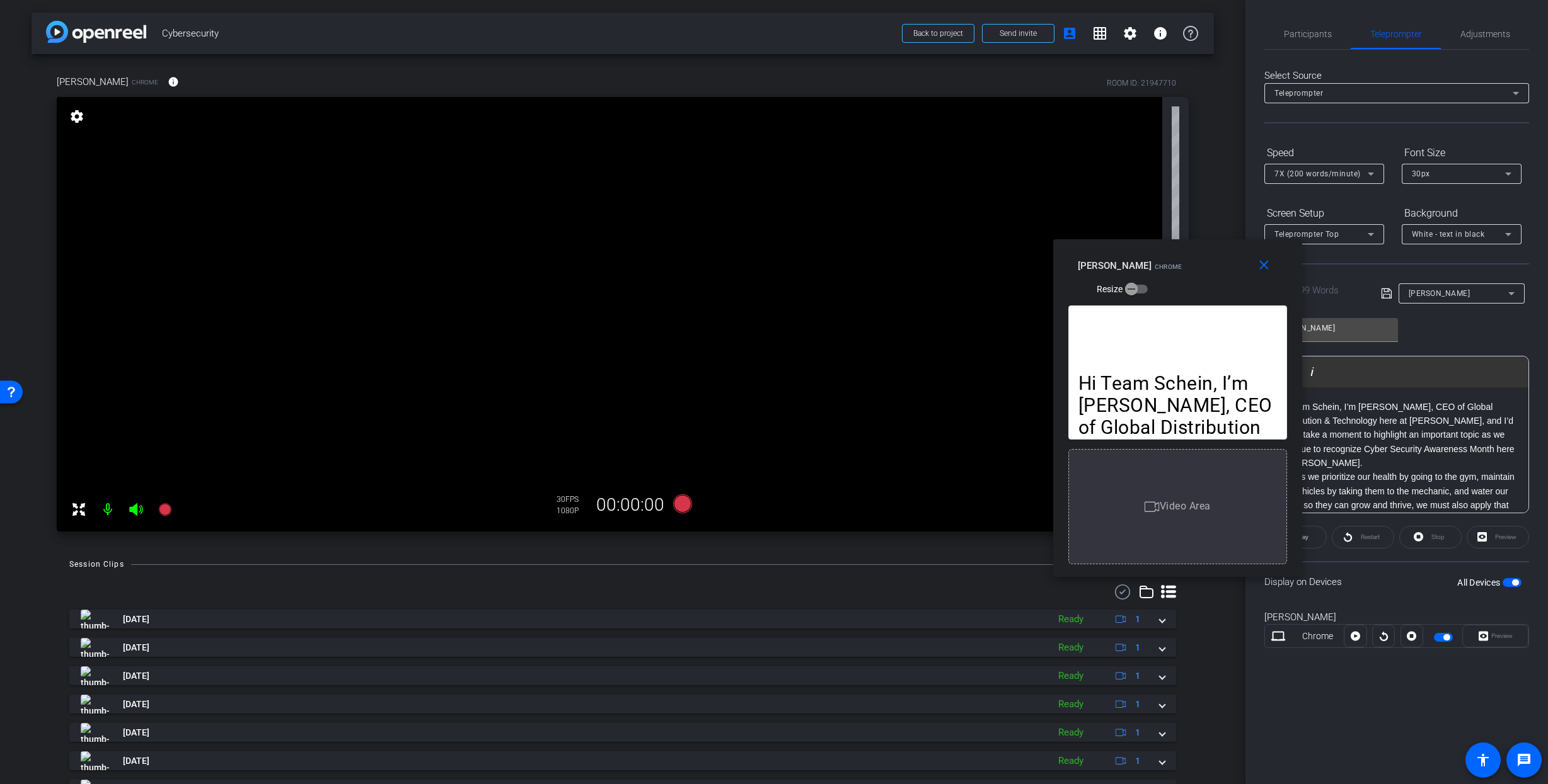
drag, startPoint x: 1210, startPoint y: 269, endPoint x: 1210, endPoint y: 260, distance: 9.0
click at [1210, 260] on div "[PERSON_NAME] Chrome Resize" at bounding box center [1182, 277] width 210 height 44
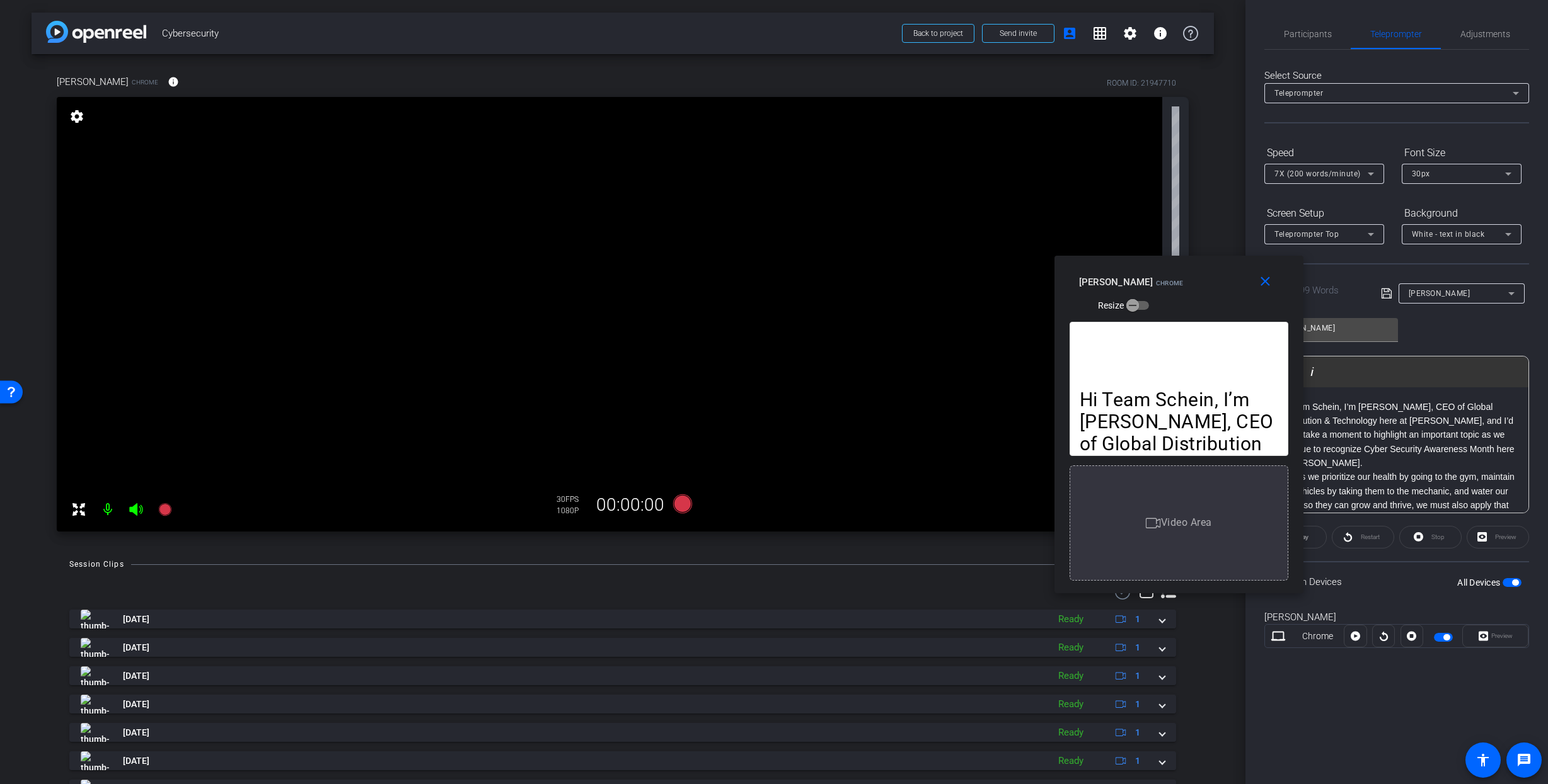
drag, startPoint x: 1214, startPoint y: 270, endPoint x: 1214, endPoint y: 287, distance: 17.0
click at [1216, 285] on div "[PERSON_NAME] Chrome Resize" at bounding box center [1183, 293] width 210 height 44
click at [683, 505] on icon at bounding box center [682, 504] width 19 height 19
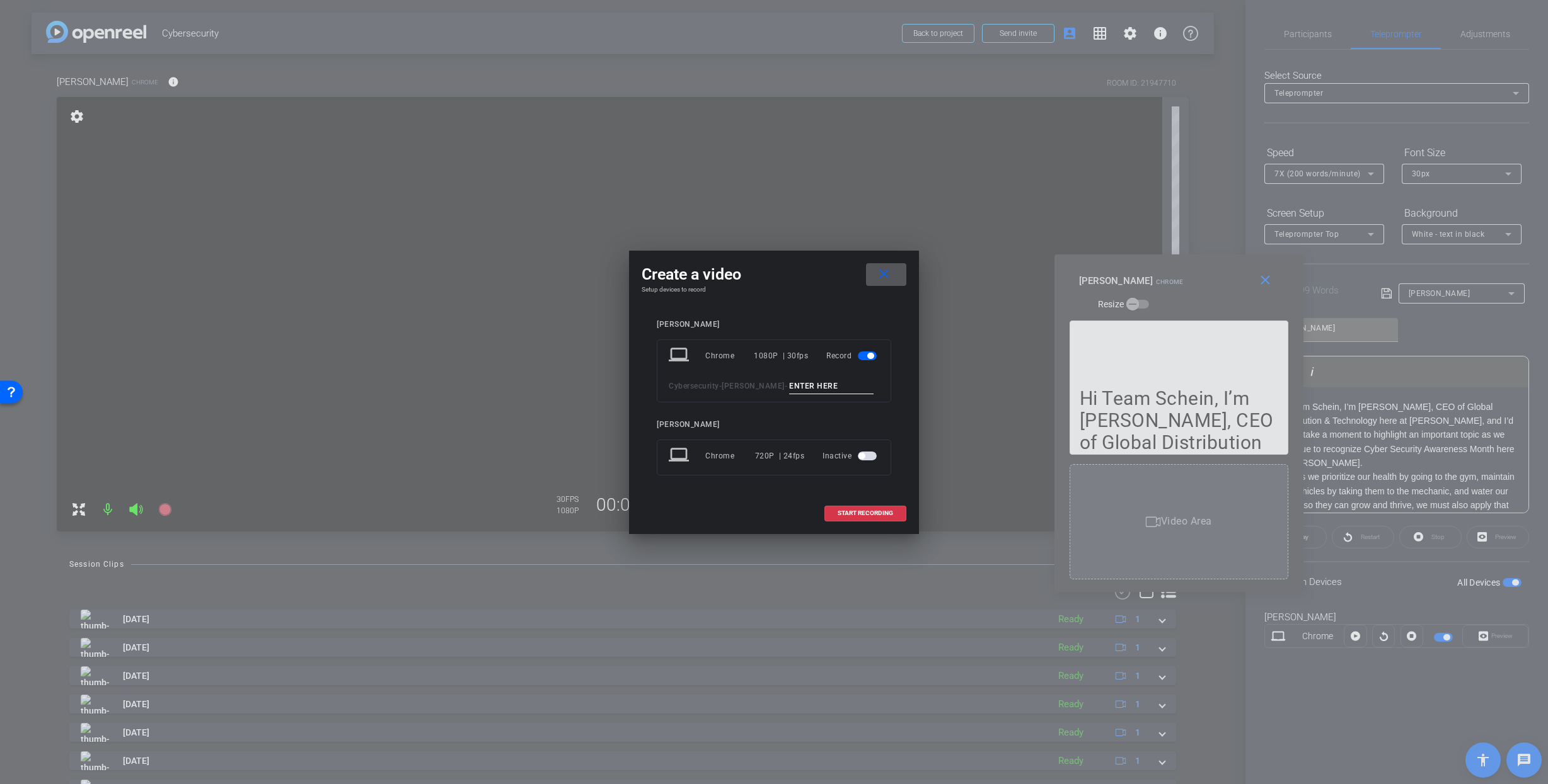
click at [805, 388] on input at bounding box center [831, 387] width 84 height 16
type input "1"
click at [873, 514] on span "START RECORDING" at bounding box center [865, 513] width 55 height 6
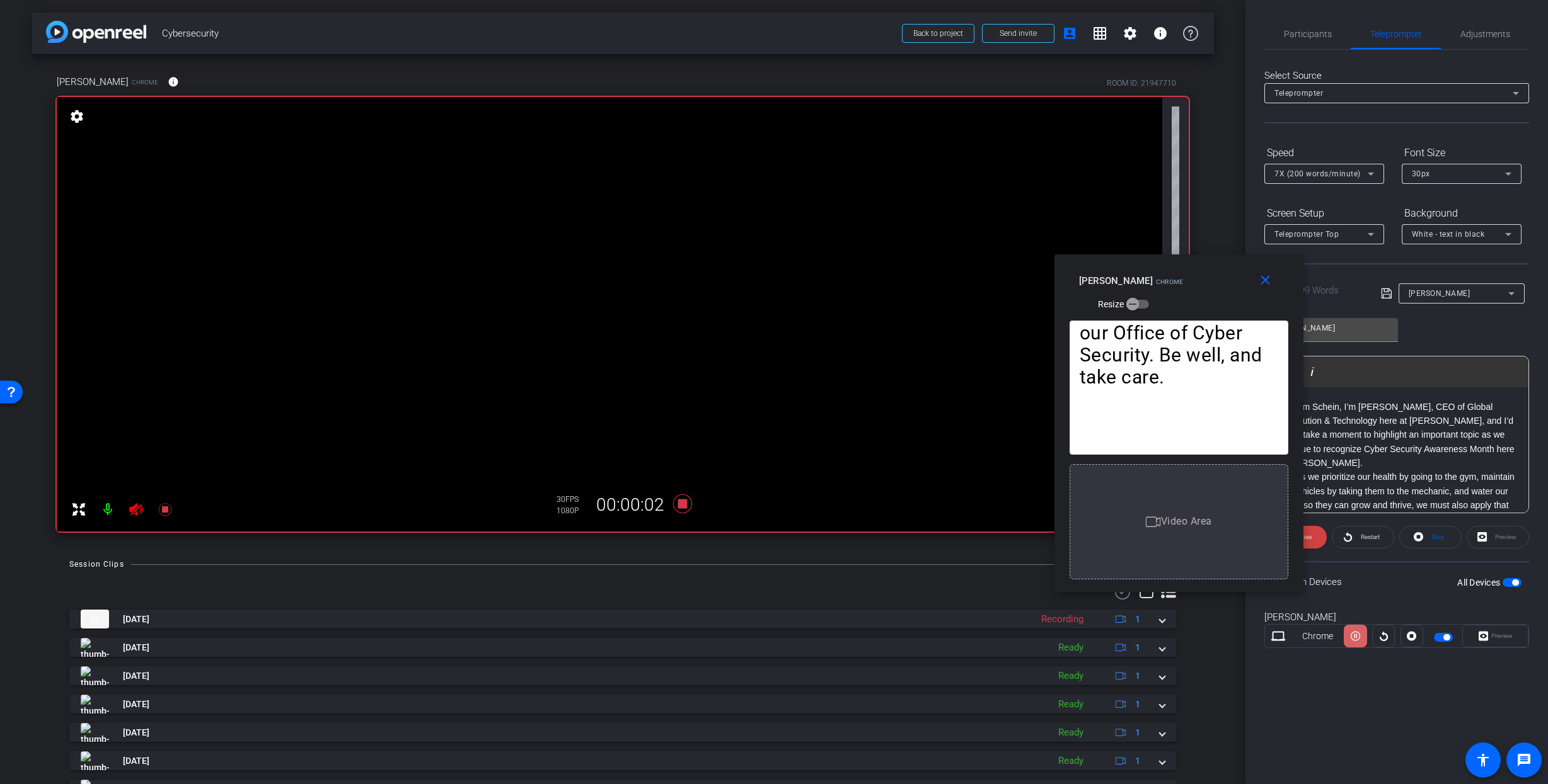
click at [1357, 638] on icon at bounding box center [1355, 636] width 9 height 19
click at [1357, 638] on icon at bounding box center [1355, 637] width 9 height 9
click at [1357, 638] on icon at bounding box center [1355, 636] width 9 height 19
click at [1357, 638] on icon at bounding box center [1355, 637] width 9 height 9
click at [1357, 638] on icon at bounding box center [1355, 636] width 9 height 19
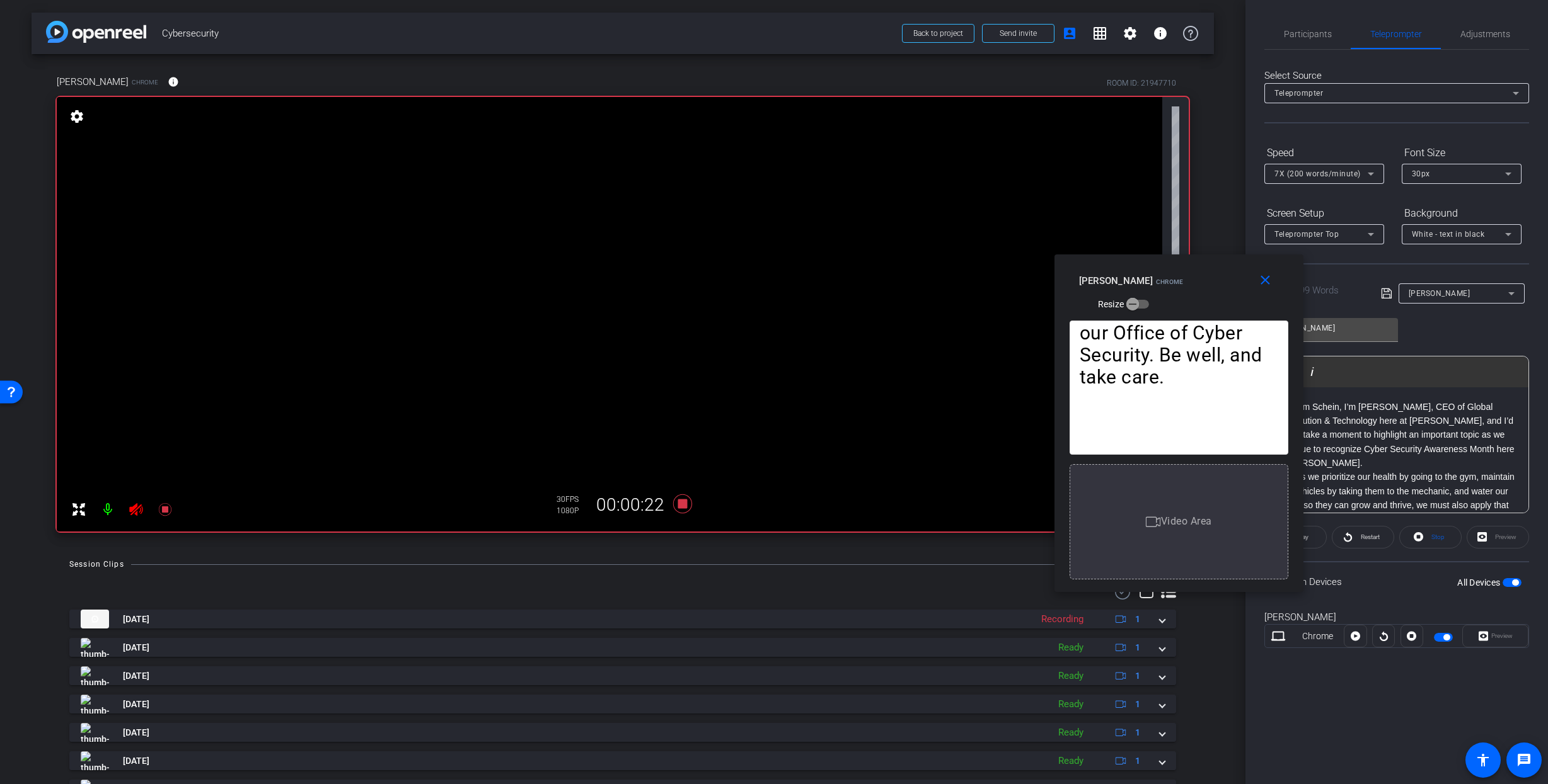
click at [1357, 638] on icon at bounding box center [1355, 637] width 9 height 9
click at [1357, 638] on icon at bounding box center [1355, 636] width 9 height 19
click at [1357, 638] on icon at bounding box center [1355, 637] width 9 height 9
click at [1357, 638] on icon at bounding box center [1355, 636] width 9 height 19
click at [1357, 638] on icon at bounding box center [1355, 637] width 9 height 9
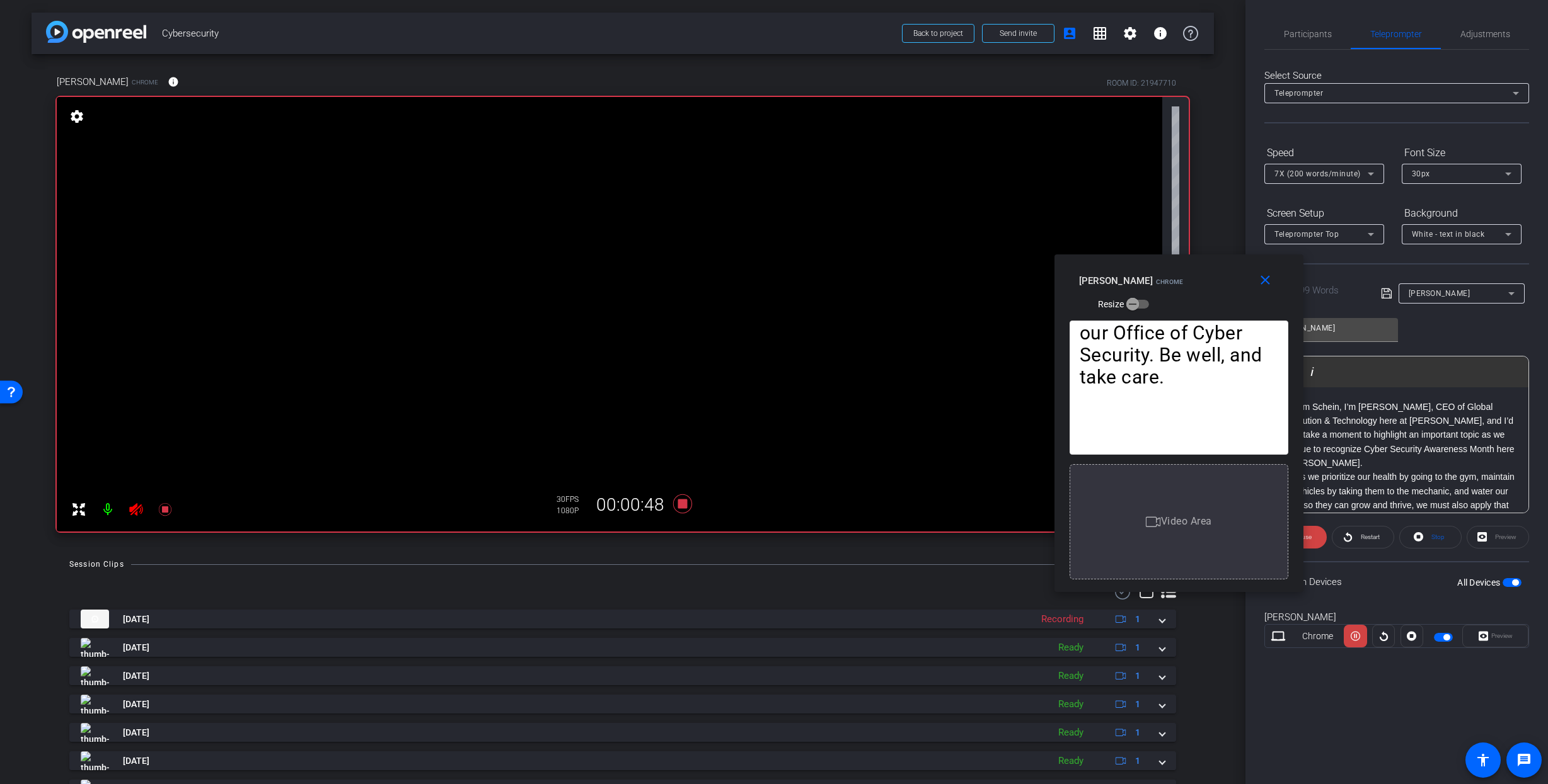
click at [1357, 638] on icon at bounding box center [1355, 636] width 9 height 19
click at [1357, 638] on icon at bounding box center [1355, 637] width 9 height 9
click at [1357, 638] on icon at bounding box center [1355, 636] width 9 height 19
click at [1357, 638] on icon at bounding box center [1355, 637] width 9 height 9
click at [1357, 638] on icon at bounding box center [1355, 636] width 9 height 19
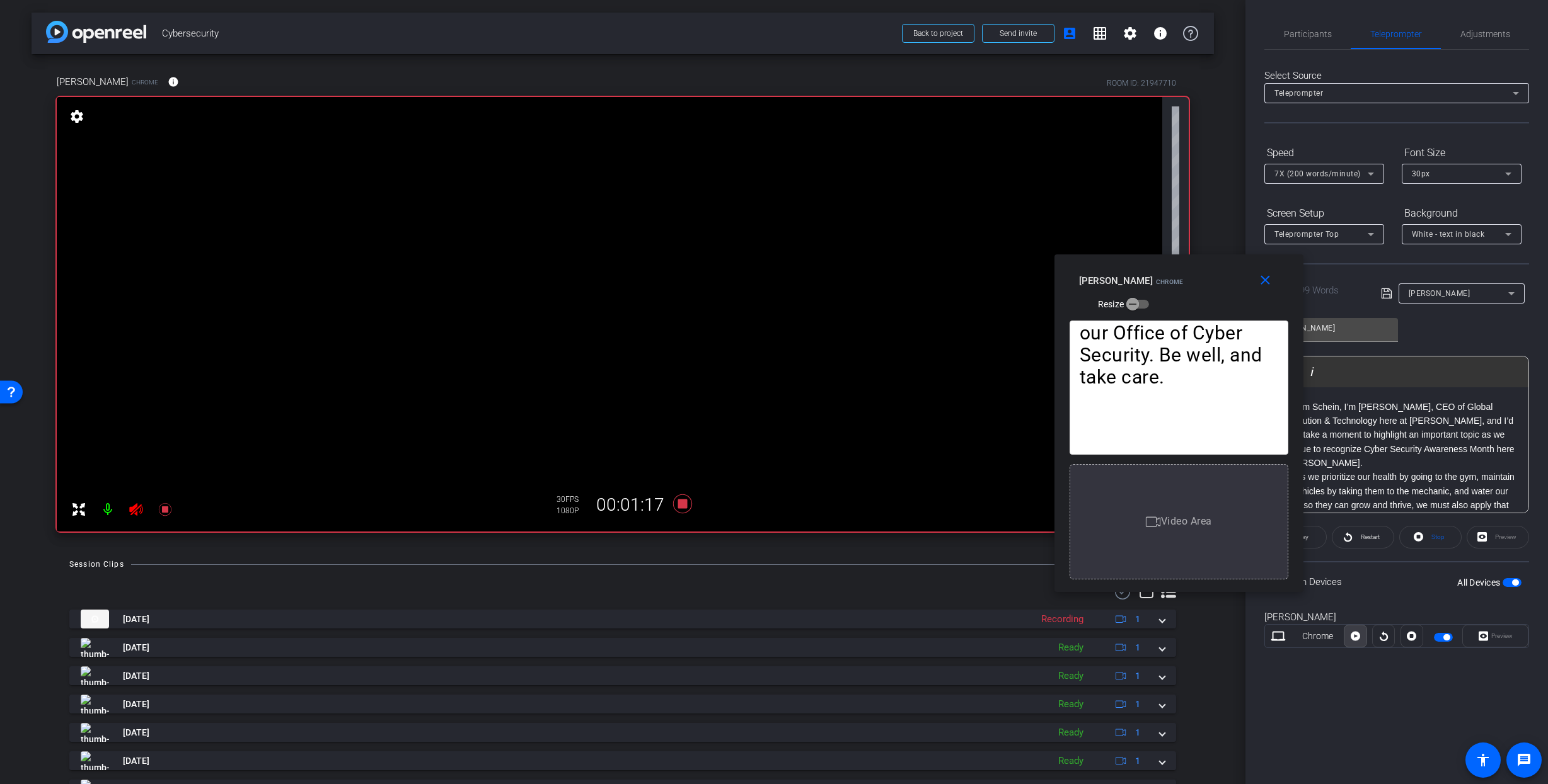
click at [1357, 638] on icon at bounding box center [1355, 637] width 9 height 9
click at [1357, 638] on icon at bounding box center [1355, 636] width 9 height 19
click at [1357, 638] on icon at bounding box center [1355, 637] width 9 height 9
click at [1357, 638] on icon at bounding box center [1355, 636] width 9 height 19
click at [1357, 638] on icon at bounding box center [1355, 637] width 9 height 9
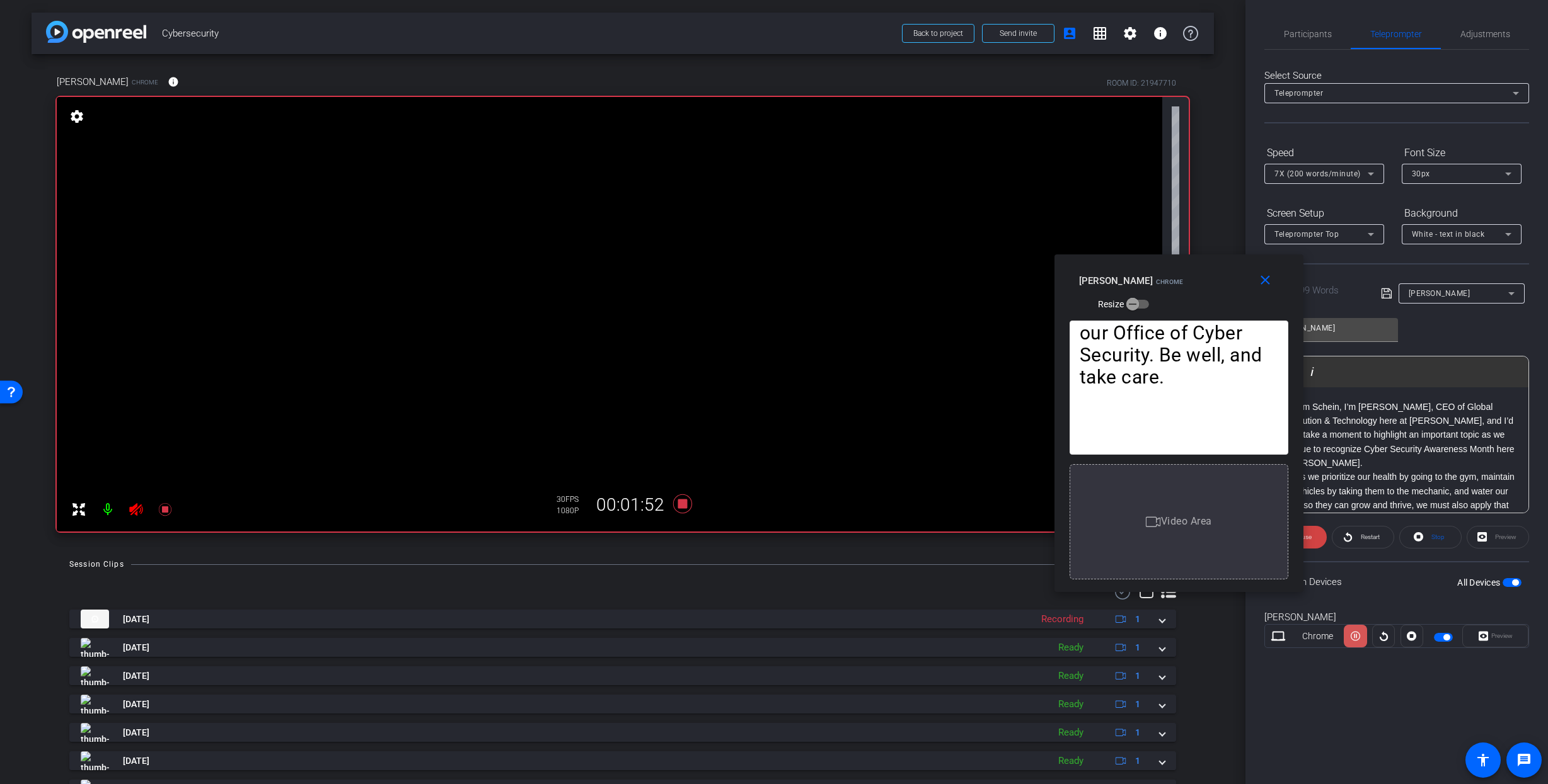
click at [1357, 638] on icon at bounding box center [1355, 636] width 9 height 19
click at [1357, 638] on icon at bounding box center [1355, 637] width 9 height 9
click at [1357, 638] on icon at bounding box center [1355, 636] width 9 height 19
click at [1357, 638] on icon at bounding box center [1355, 637] width 9 height 9
click at [1357, 638] on icon at bounding box center [1355, 636] width 9 height 19
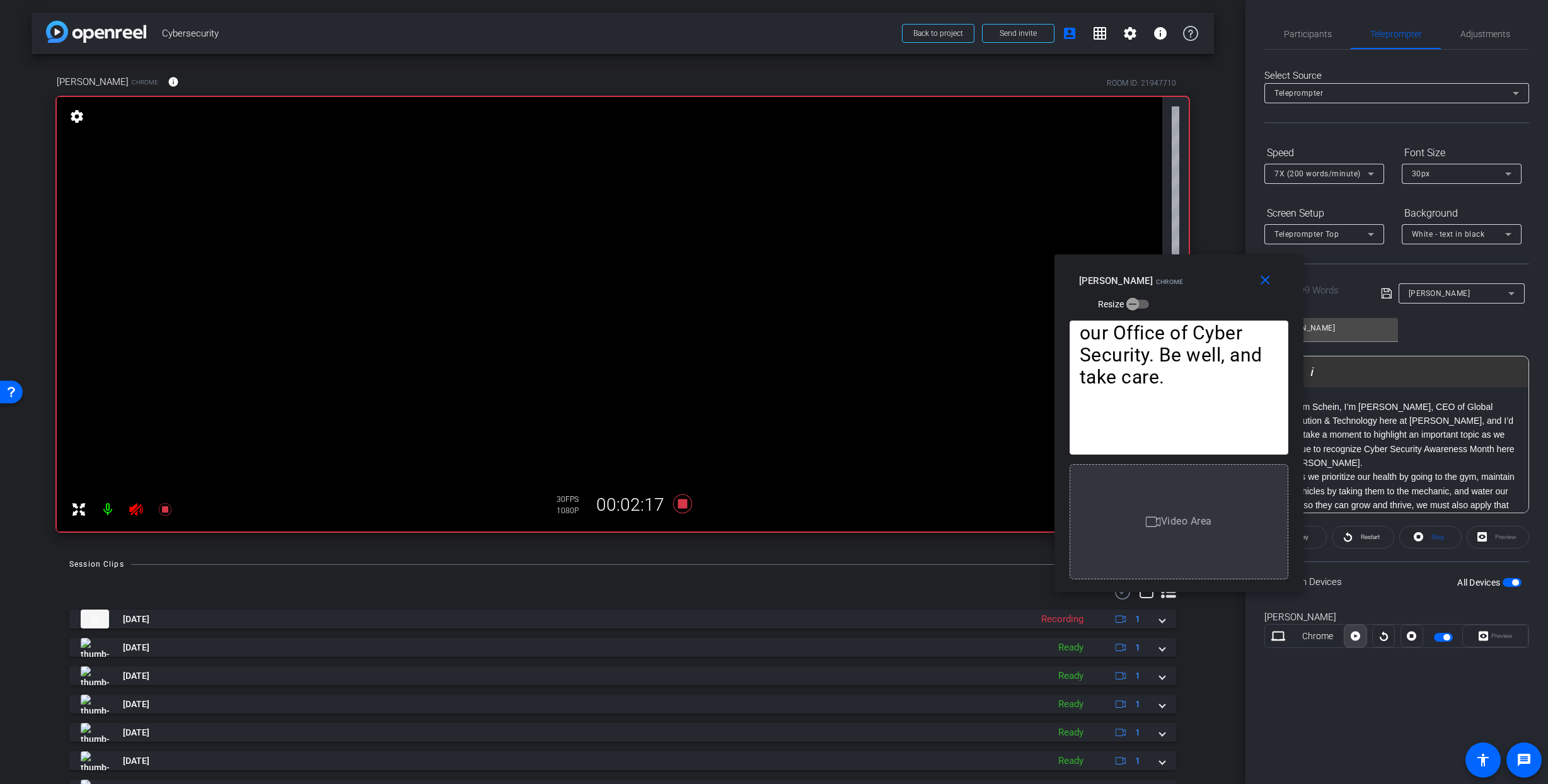
click at [1357, 638] on icon at bounding box center [1355, 637] width 9 height 9
click at [1357, 638] on icon at bounding box center [1355, 636] width 9 height 19
click at [1357, 638] on icon at bounding box center [1355, 637] width 9 height 9
click at [1357, 638] on icon at bounding box center [1355, 636] width 9 height 19
click at [682, 505] on icon at bounding box center [682, 504] width 19 height 19
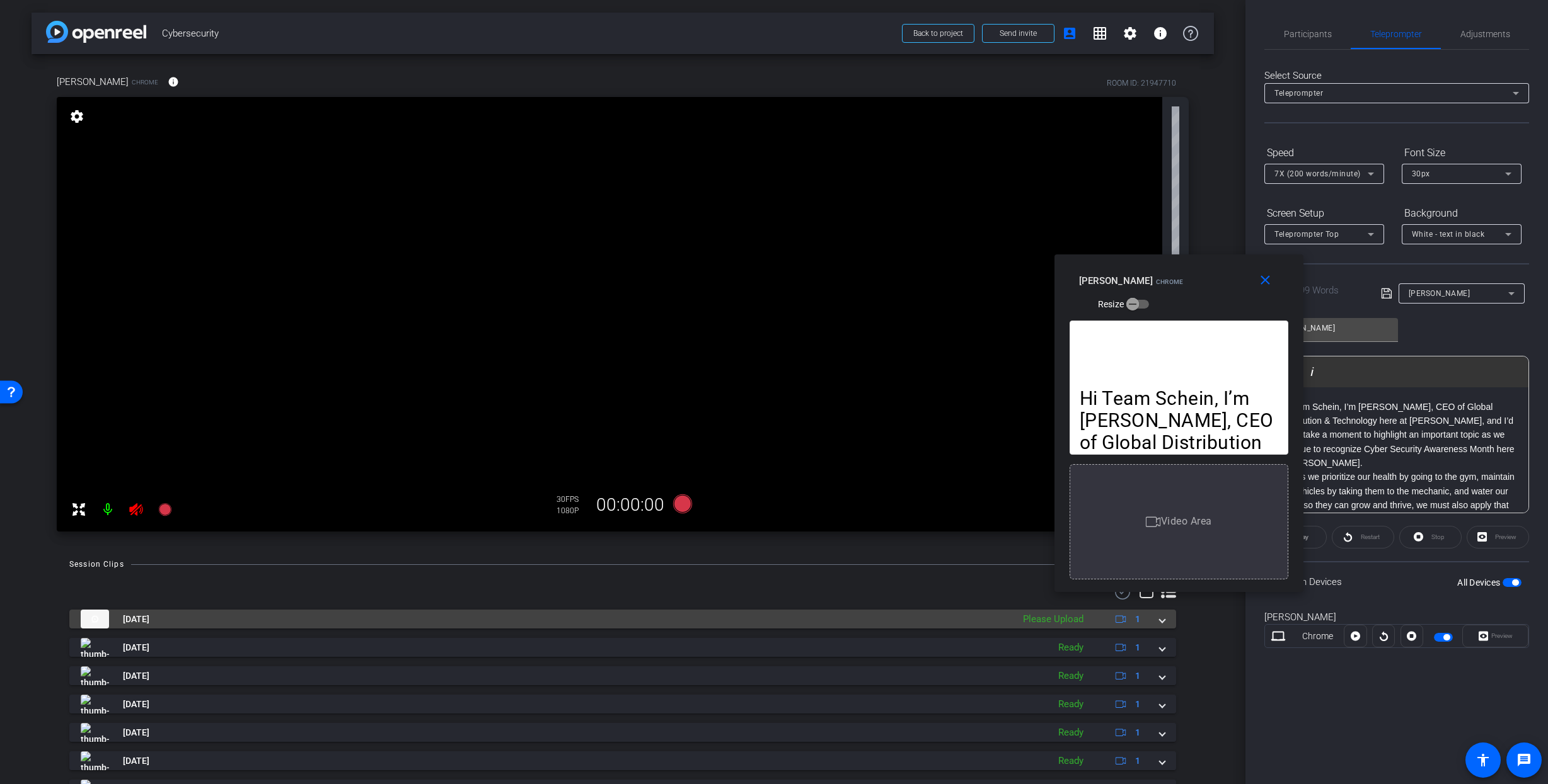
click at [1084, 618] on div "Please Upload" at bounding box center [1053, 619] width 73 height 15
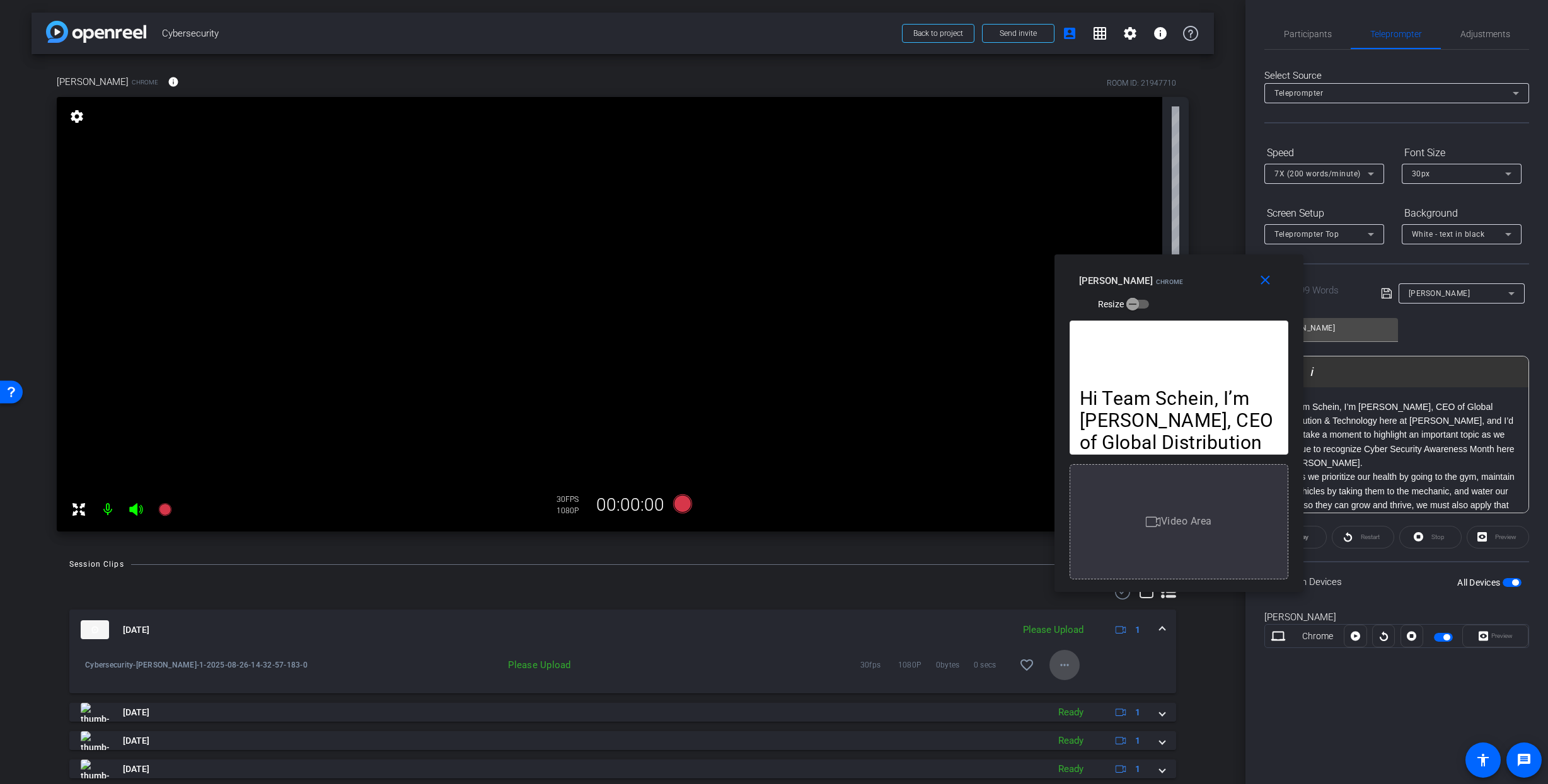
click at [1068, 667] on mat-icon "more_horiz" at bounding box center [1064, 665] width 15 height 15
click at [1080, 687] on span "Upload" at bounding box center [1084, 692] width 51 height 15
click at [1065, 665] on mat-icon "more_horiz" at bounding box center [1064, 665] width 15 height 15
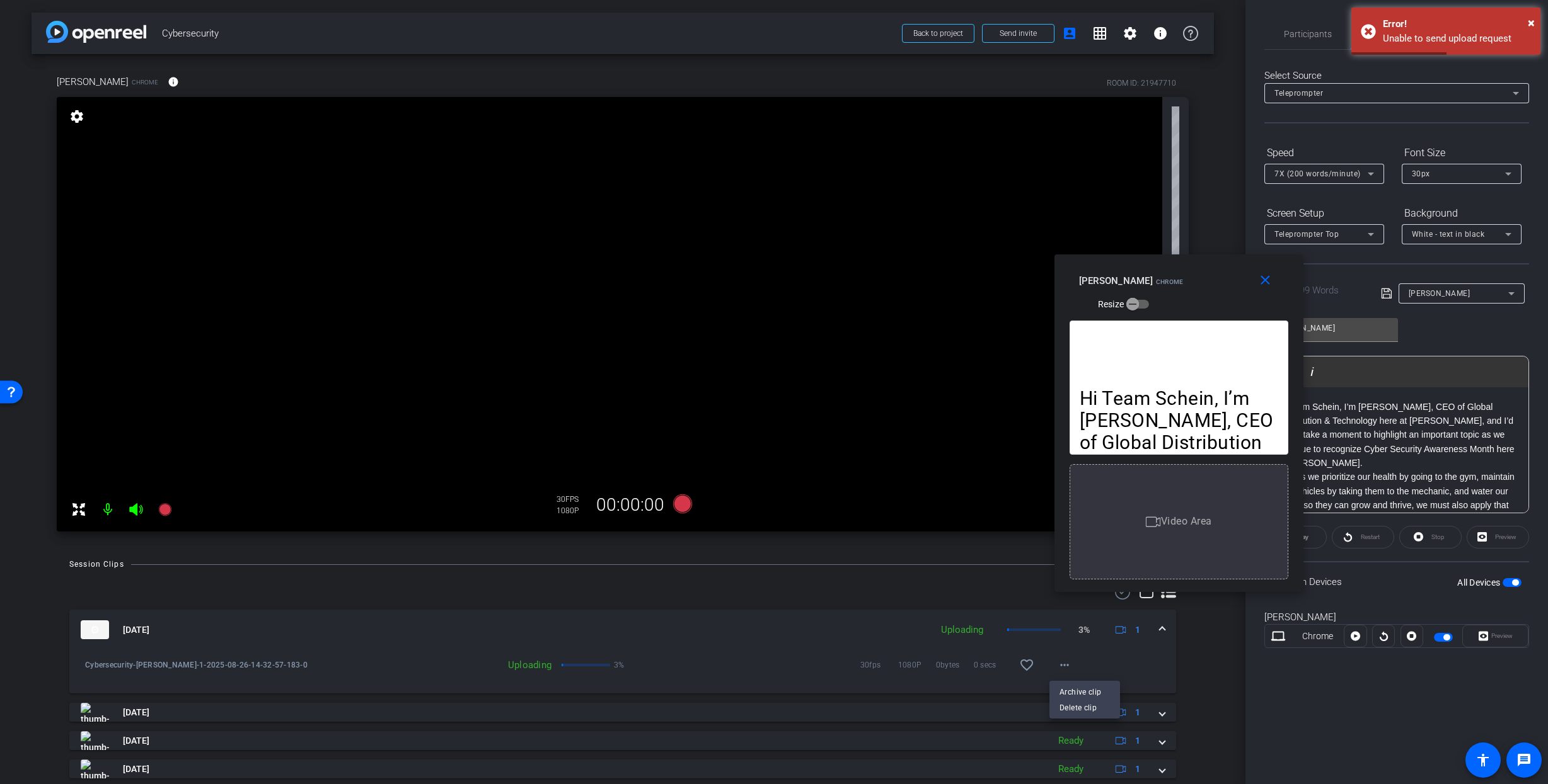
click at [1088, 653] on div at bounding box center [774, 392] width 1548 height 784
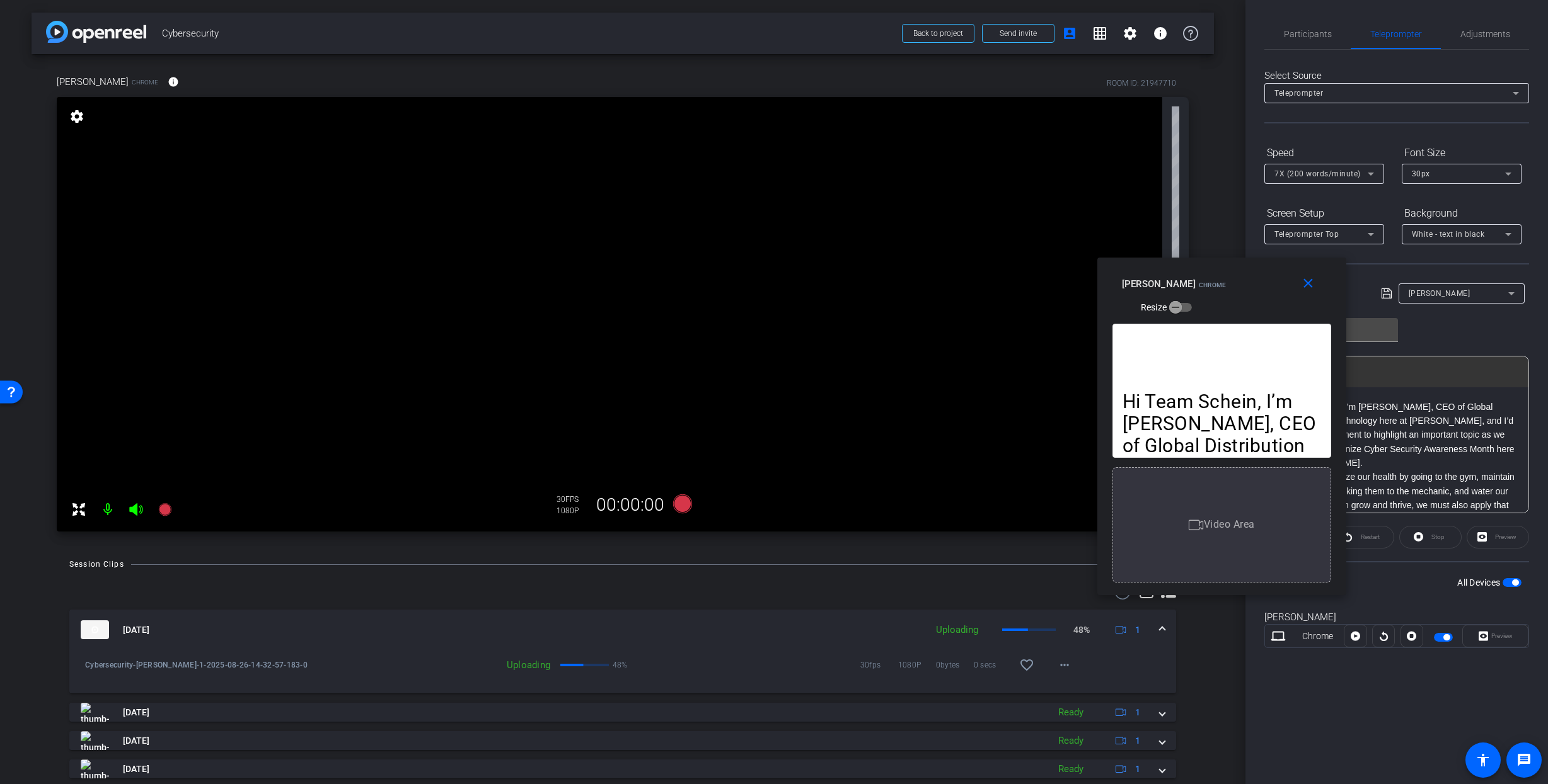
drag, startPoint x: 1216, startPoint y: 268, endPoint x: 1259, endPoint y: 272, distance: 43.2
click at [1259, 272] on div "close [PERSON_NAME] Chrome Resize" at bounding box center [1222, 286] width 249 height 57
click at [684, 502] on icon at bounding box center [682, 504] width 19 height 19
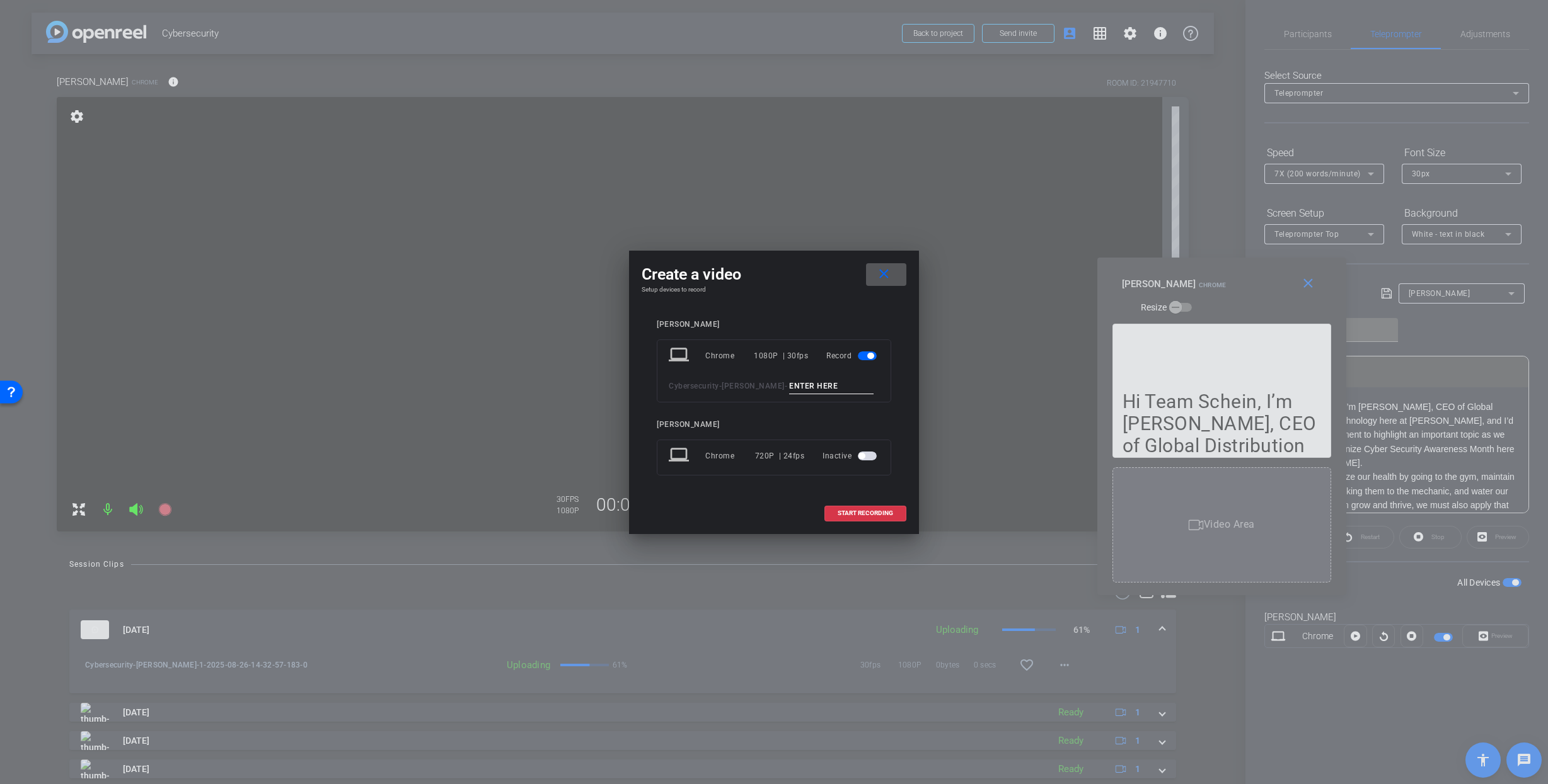
click at [876, 275] on mat-icon "close" at bounding box center [883, 274] width 16 height 16
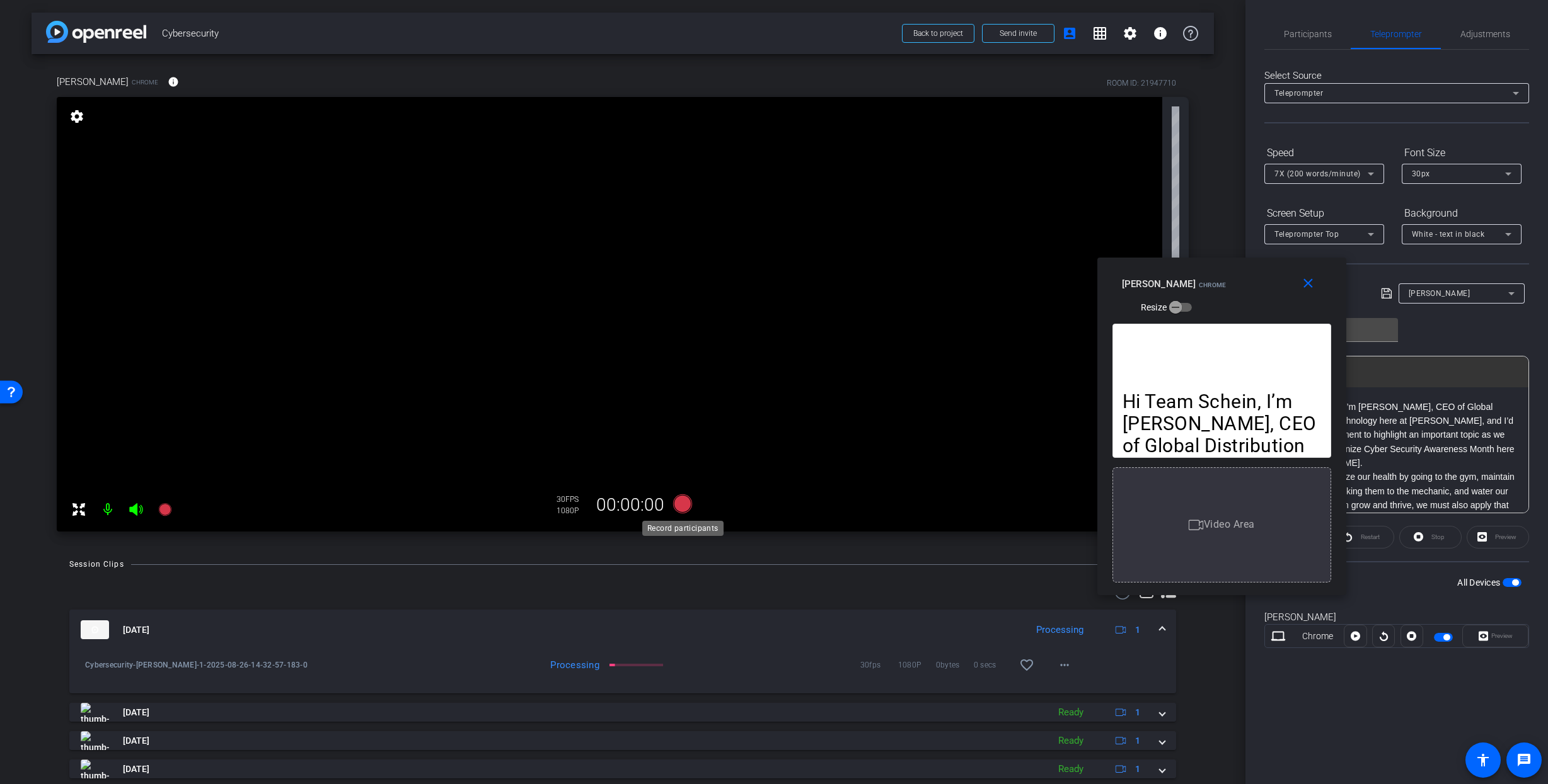
click at [682, 505] on icon at bounding box center [682, 504] width 19 height 19
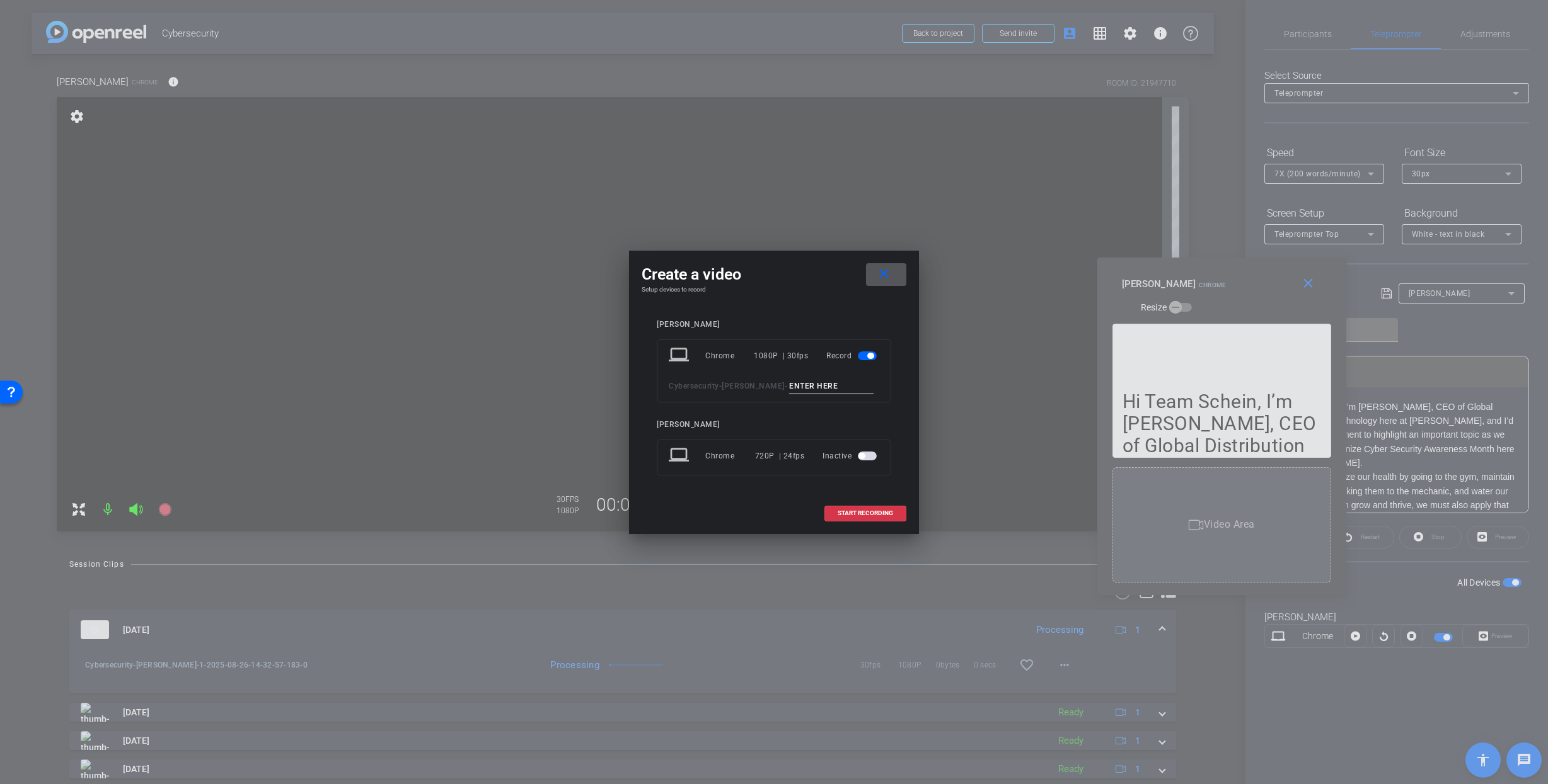
click at [801, 386] on input at bounding box center [831, 387] width 84 height 16
type input "2"
click at [868, 514] on span "START RECORDING" at bounding box center [865, 513] width 55 height 6
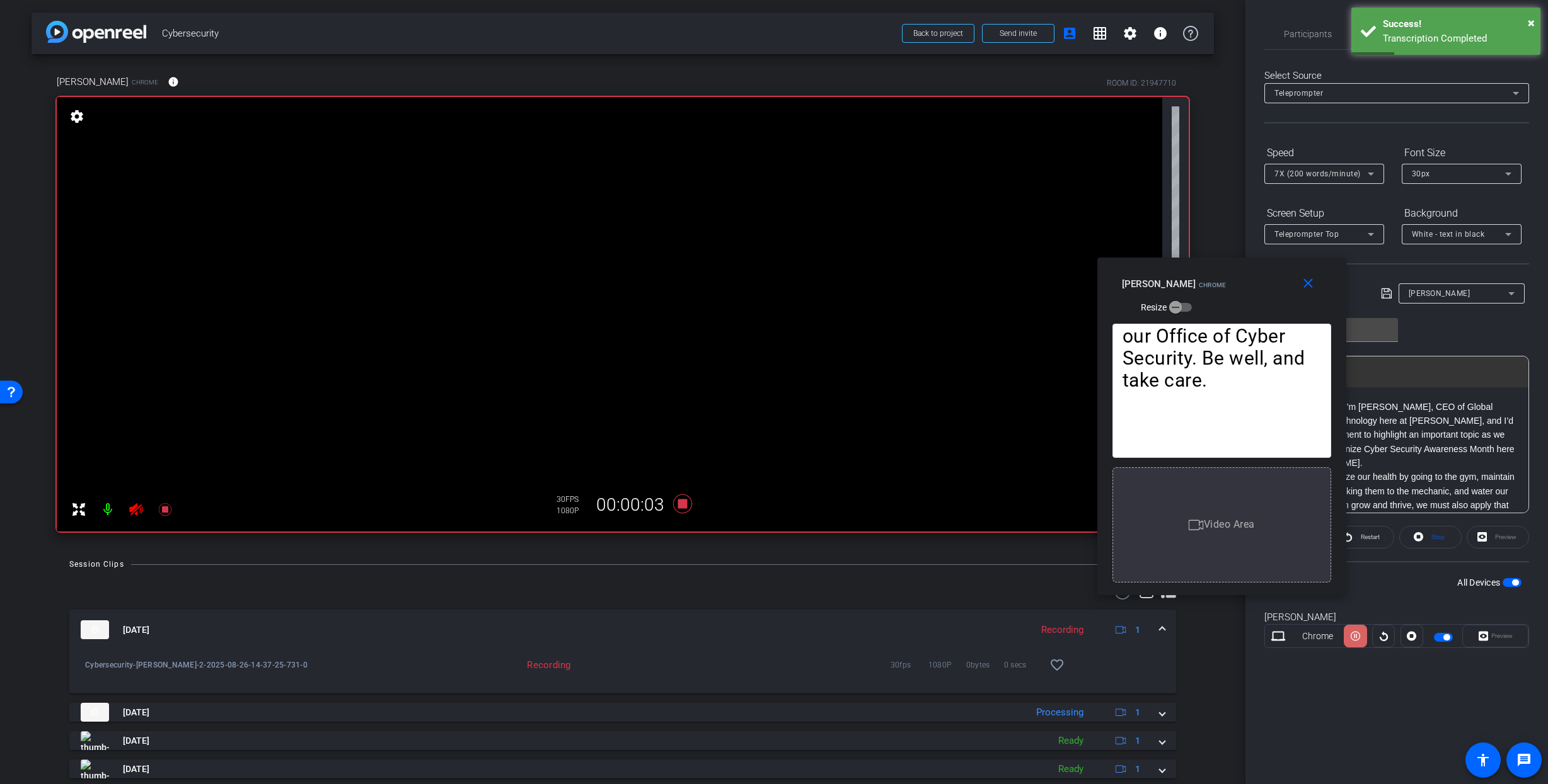
click at [1357, 637] on icon at bounding box center [1355, 636] width 9 height 19
click at [1357, 637] on icon at bounding box center [1355, 637] width 9 height 9
click at [1357, 637] on icon at bounding box center [1355, 636] width 9 height 19
click at [1357, 637] on icon at bounding box center [1355, 637] width 9 height 9
click at [1357, 637] on icon at bounding box center [1355, 636] width 9 height 19
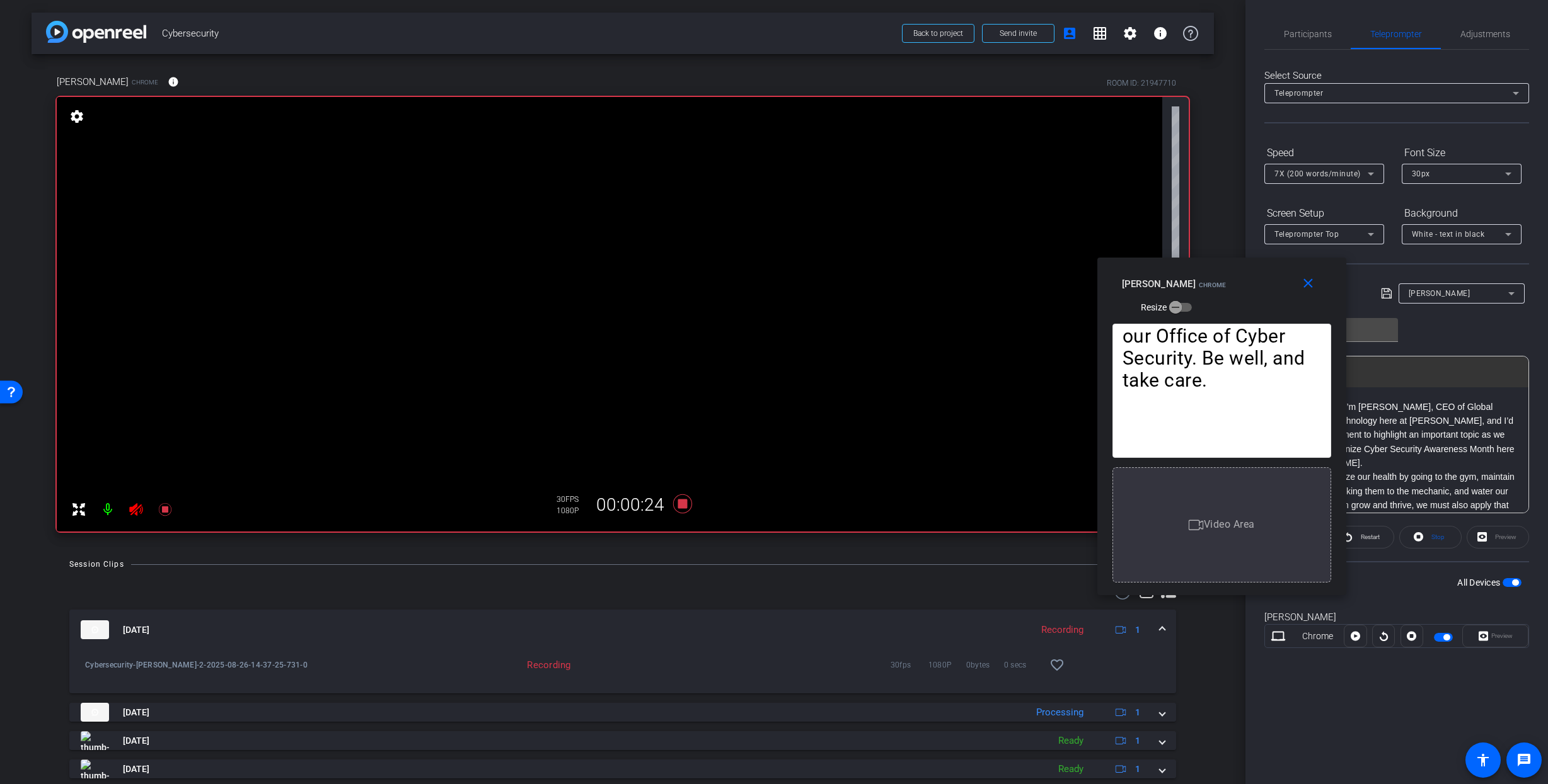
click at [1357, 637] on icon at bounding box center [1355, 637] width 9 height 9
click at [1357, 637] on icon at bounding box center [1355, 636] width 9 height 19
click at [1357, 637] on icon at bounding box center [1355, 637] width 9 height 9
click at [1357, 637] on icon at bounding box center [1355, 636] width 9 height 19
click at [1357, 637] on icon at bounding box center [1355, 637] width 9 height 9
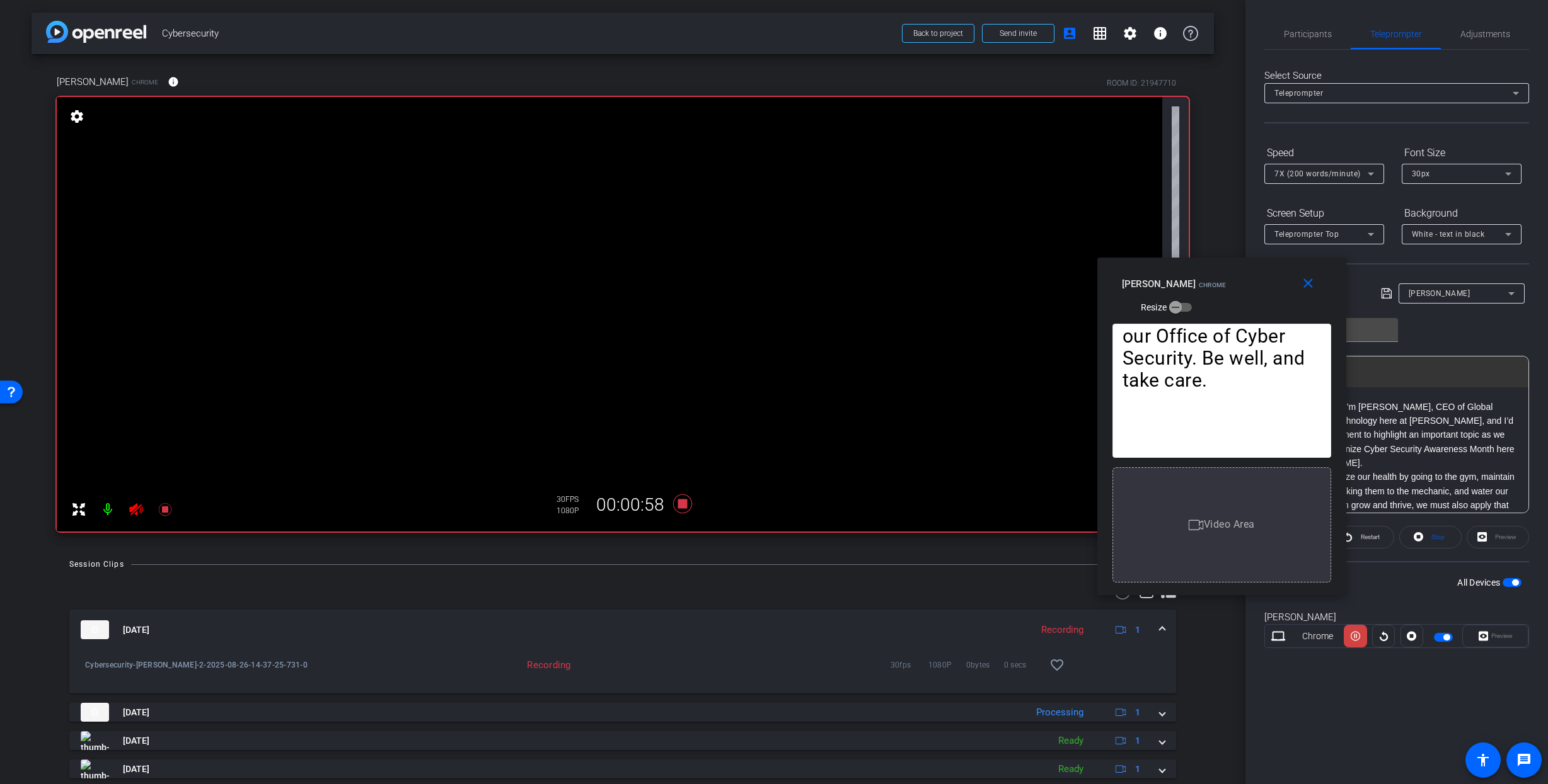
click at [1357, 637] on icon at bounding box center [1355, 636] width 9 height 19
click at [1357, 637] on icon at bounding box center [1355, 637] width 9 height 9
click at [1357, 637] on icon at bounding box center [1355, 636] width 9 height 19
click at [1357, 637] on icon at bounding box center [1355, 637] width 9 height 9
click at [1357, 637] on icon at bounding box center [1355, 636] width 9 height 19
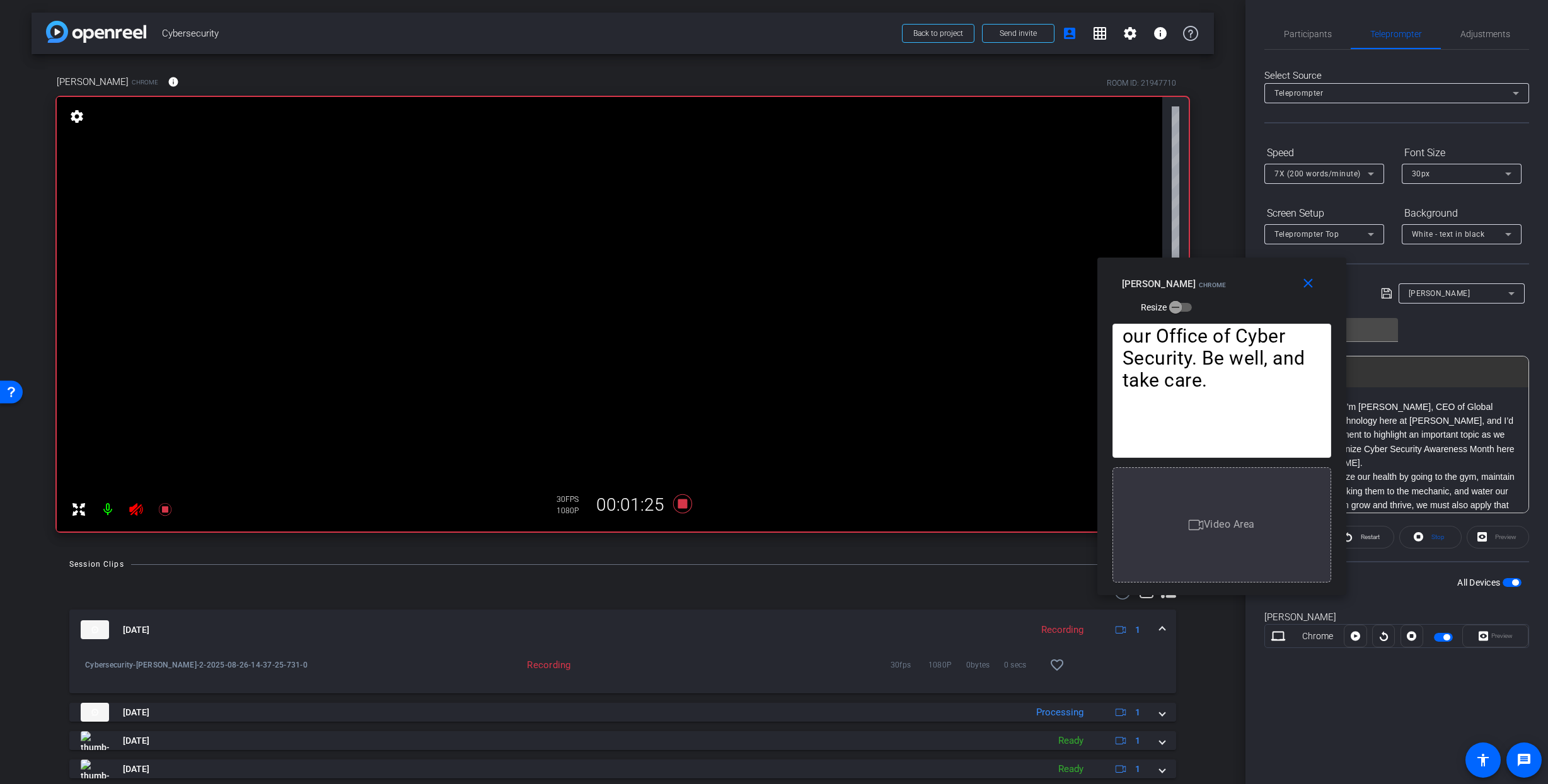
click at [1357, 637] on icon at bounding box center [1355, 637] width 9 height 9
click at [1357, 637] on icon at bounding box center [1355, 636] width 9 height 19
click at [1357, 637] on icon at bounding box center [1355, 637] width 9 height 9
click at [1357, 637] on icon at bounding box center [1355, 636] width 9 height 19
click at [1357, 637] on icon at bounding box center [1355, 637] width 9 height 9
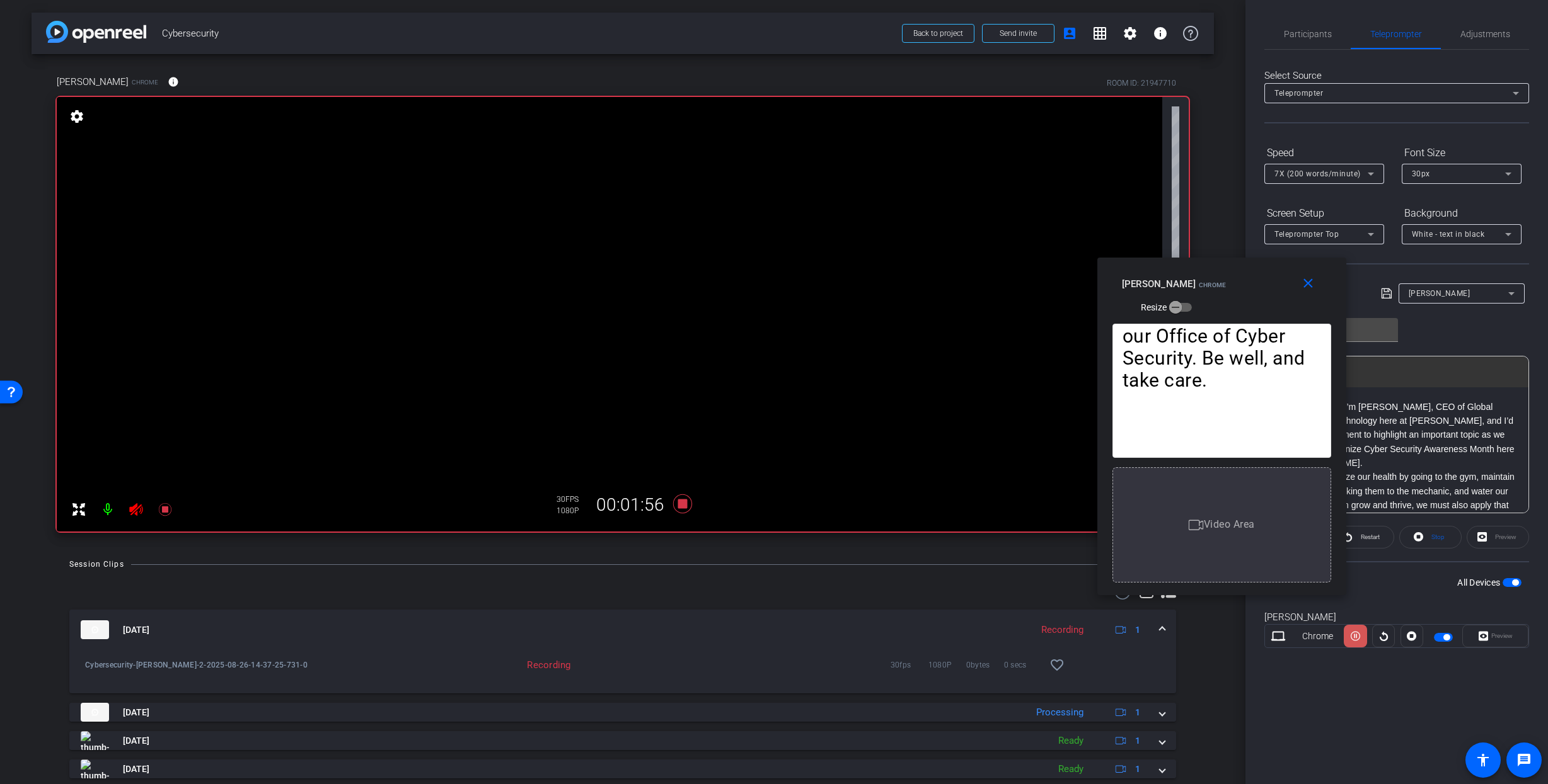
click at [1357, 637] on icon at bounding box center [1355, 636] width 9 height 19
click at [1357, 637] on icon at bounding box center [1355, 637] width 9 height 9
click at [1357, 637] on icon at bounding box center [1355, 636] width 9 height 19
click at [1357, 637] on icon at bounding box center [1355, 637] width 9 height 9
click at [1357, 637] on icon at bounding box center [1355, 636] width 9 height 19
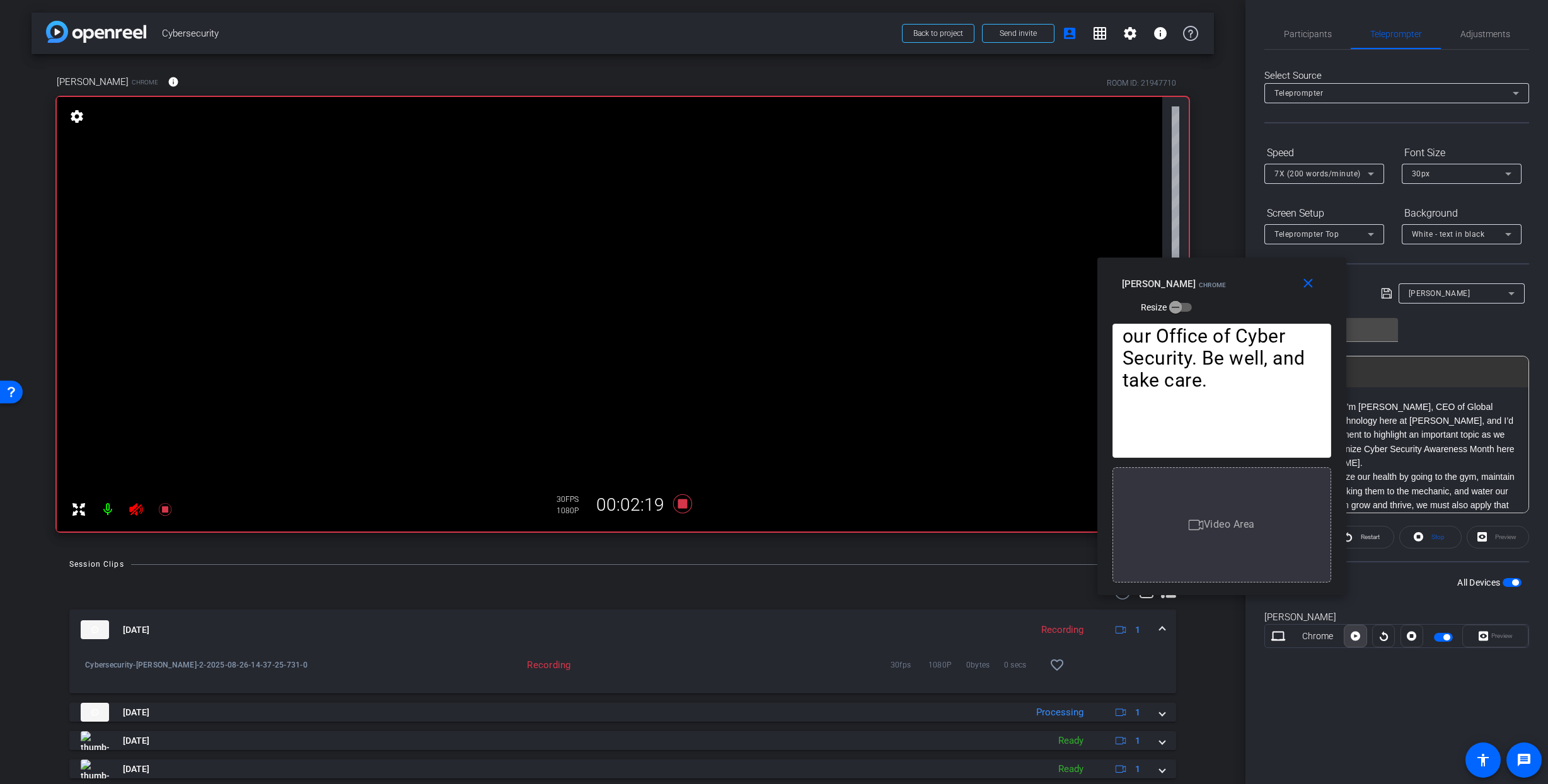
click at [1357, 637] on icon at bounding box center [1355, 637] width 9 height 9
click at [1357, 637] on icon at bounding box center [1355, 636] width 9 height 19
click at [679, 505] on icon at bounding box center [682, 504] width 19 height 19
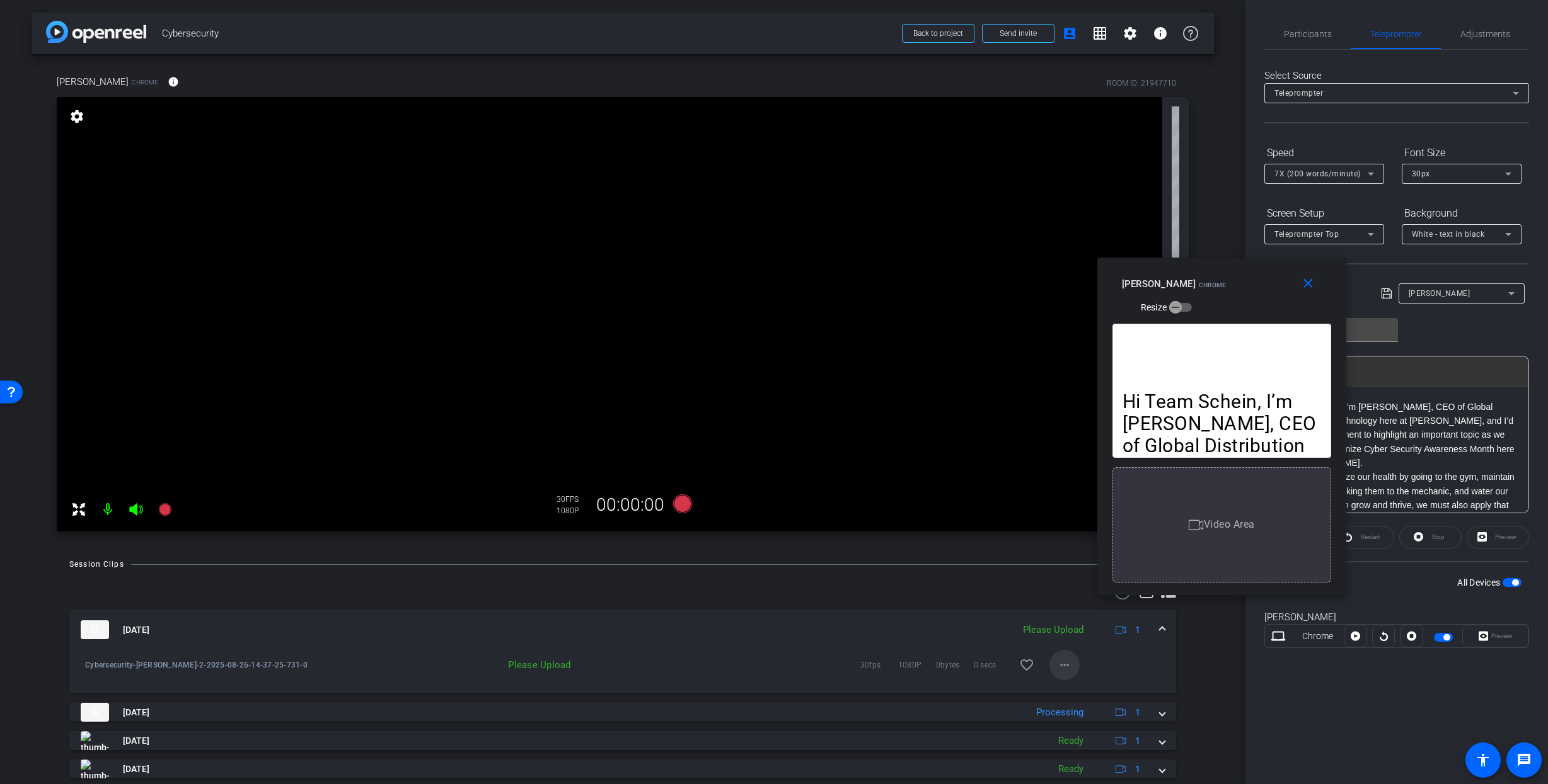
click at [1067, 667] on mat-icon "more_horiz" at bounding box center [1064, 665] width 15 height 15
click at [1077, 689] on span "Upload" at bounding box center [1084, 692] width 51 height 15
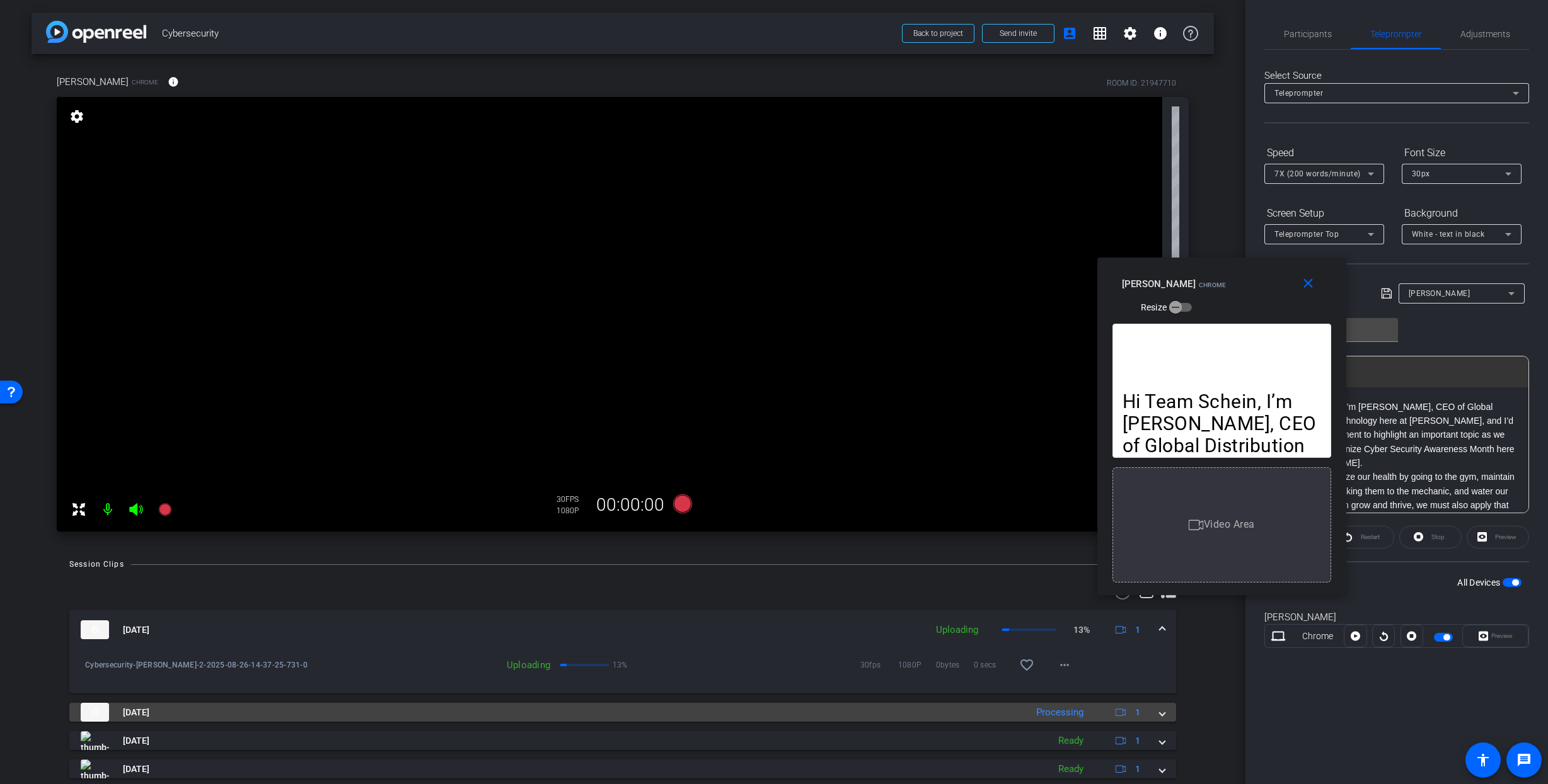
click at [1165, 716] on mat-expansion-panel-header "[DATE] Processing 1" at bounding box center [622, 712] width 1107 height 19
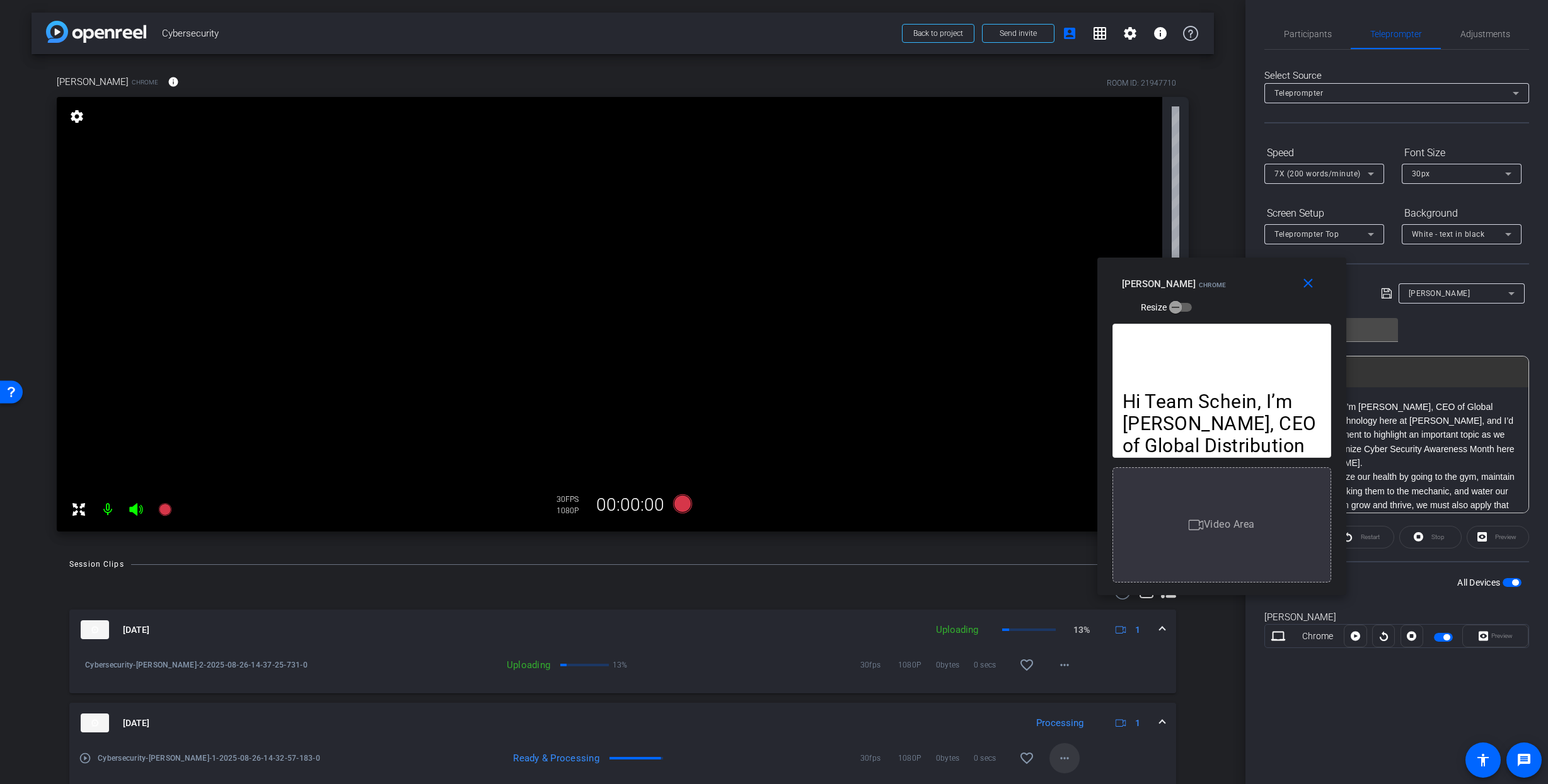
click at [1069, 724] on mat-icon "more_horiz" at bounding box center [1064, 759] width 15 height 15
click at [1099, 638] on span "Download Original" at bounding box center [1097, 638] width 76 height 15
click at [1306, 288] on mat-icon "close" at bounding box center [1308, 284] width 16 height 16
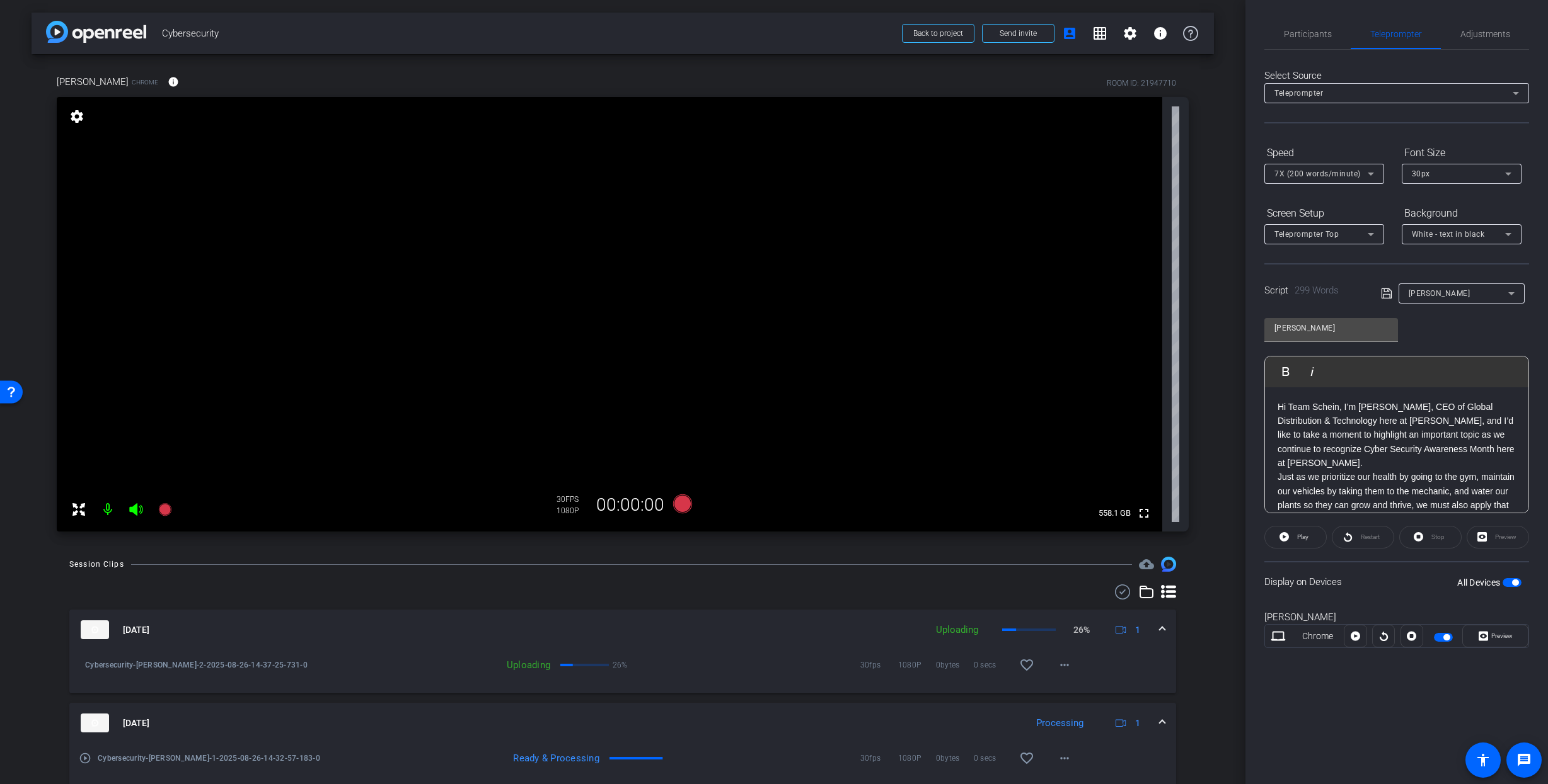
click at [1449, 581] on span "button" at bounding box center [1515, 582] width 6 height 6
click at [1320, 35] on span "Participants" at bounding box center [1308, 34] width 48 height 8
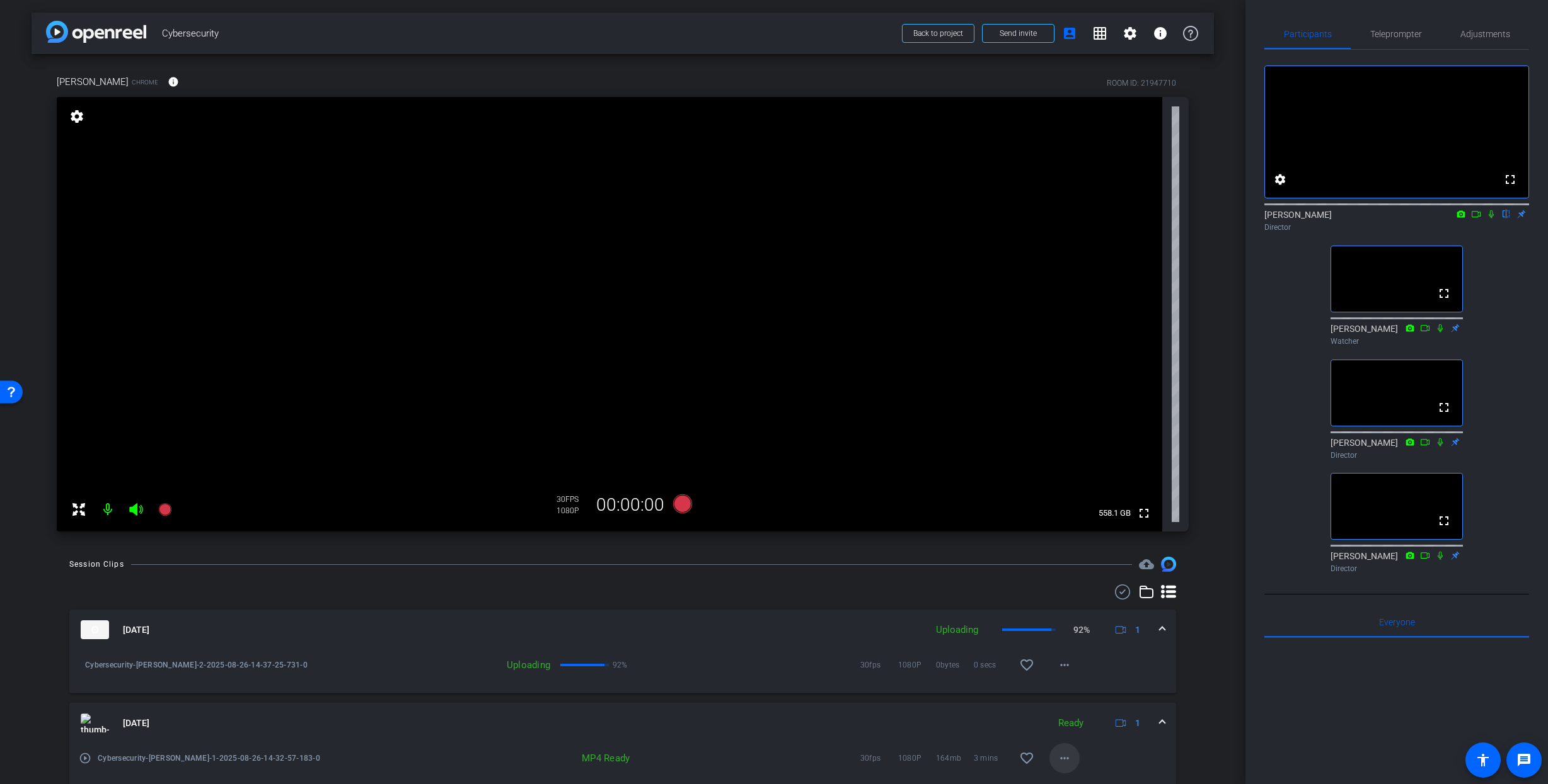
click at [1063, 724] on mat-icon "more_horiz" at bounding box center [1064, 759] width 15 height 15
click at [1081, 624] on span "Download MP4" at bounding box center [1097, 622] width 76 height 15
click at [1132, 667] on div "Cybersecurity-[PERSON_NAME]-2-2025-08-26-14-37-25-731-0 Processing 30fps 1080P …" at bounding box center [622, 671] width 1107 height 44
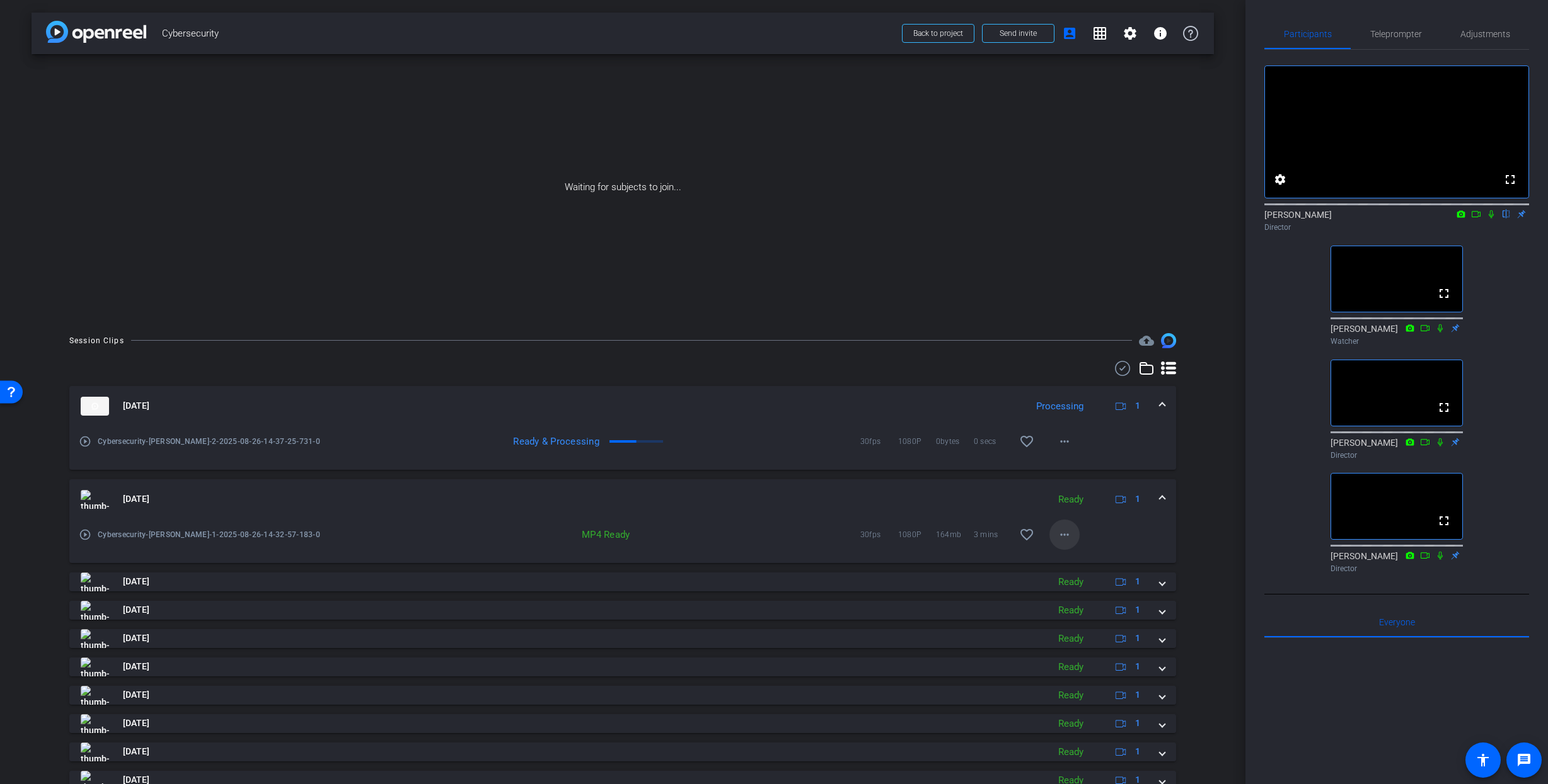
click at [1070, 533] on mat-icon "more_horiz" at bounding box center [1064, 535] width 15 height 15
click at [1078, 590] on span "Download MP4" at bounding box center [1097, 593] width 76 height 15
click at [1068, 443] on mat-icon "more_horiz" at bounding box center [1064, 442] width 15 height 15
click at [1130, 440] on div at bounding box center [774, 392] width 1548 height 784
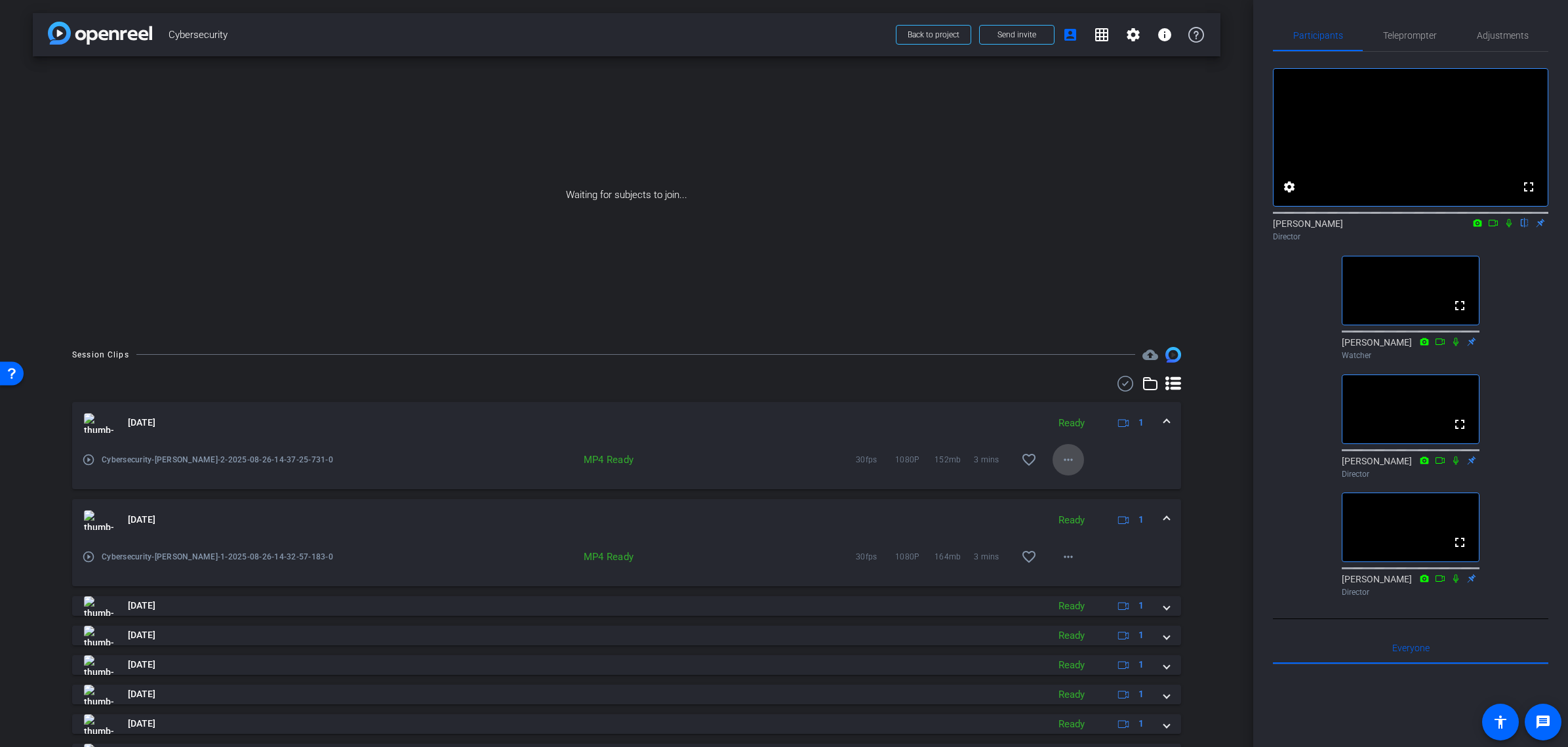
click at [1073, 462] on mat-icon "more_horiz" at bounding box center [1069, 460] width 16 height 16
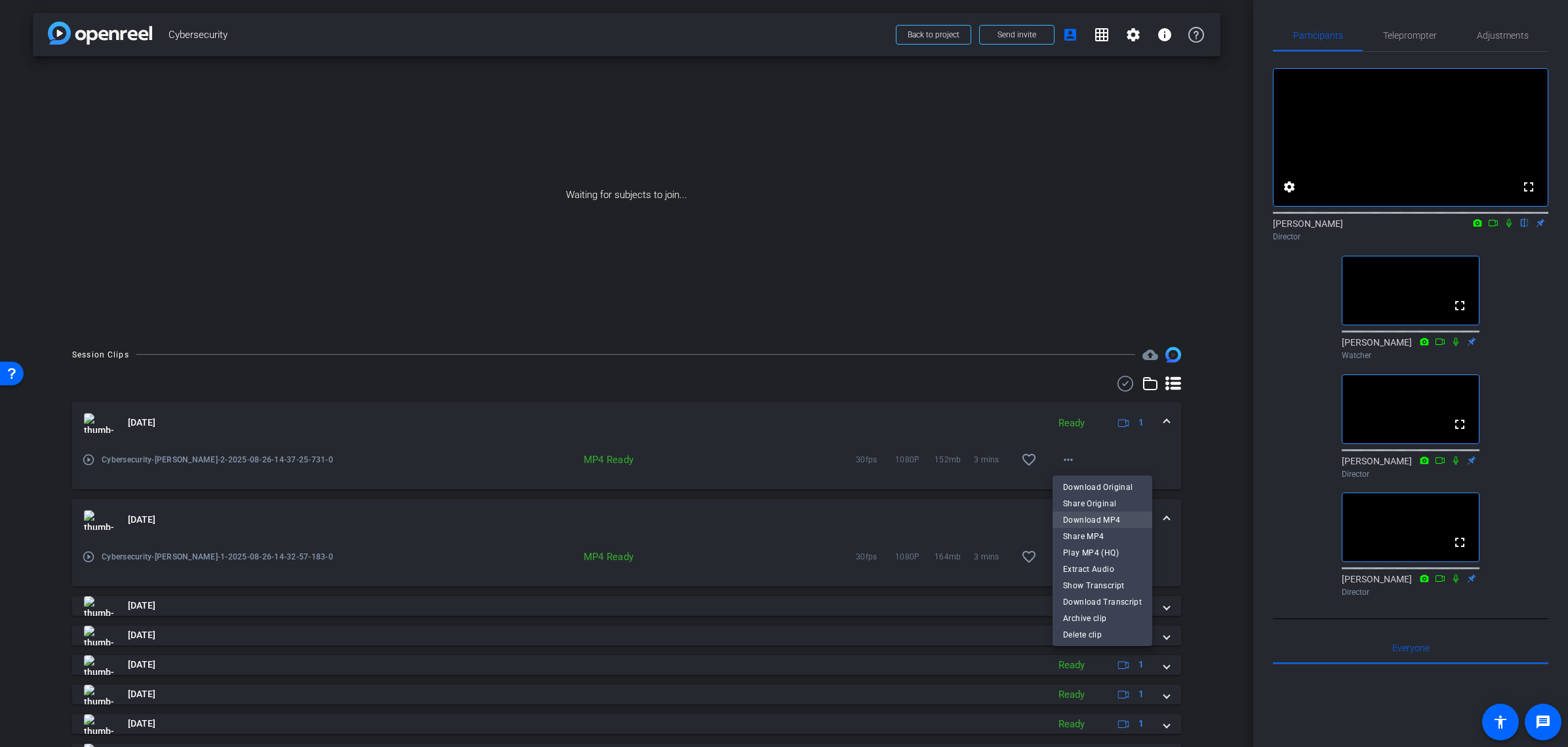
click at [1094, 517] on span "Download MP4" at bounding box center [1102, 520] width 79 height 16
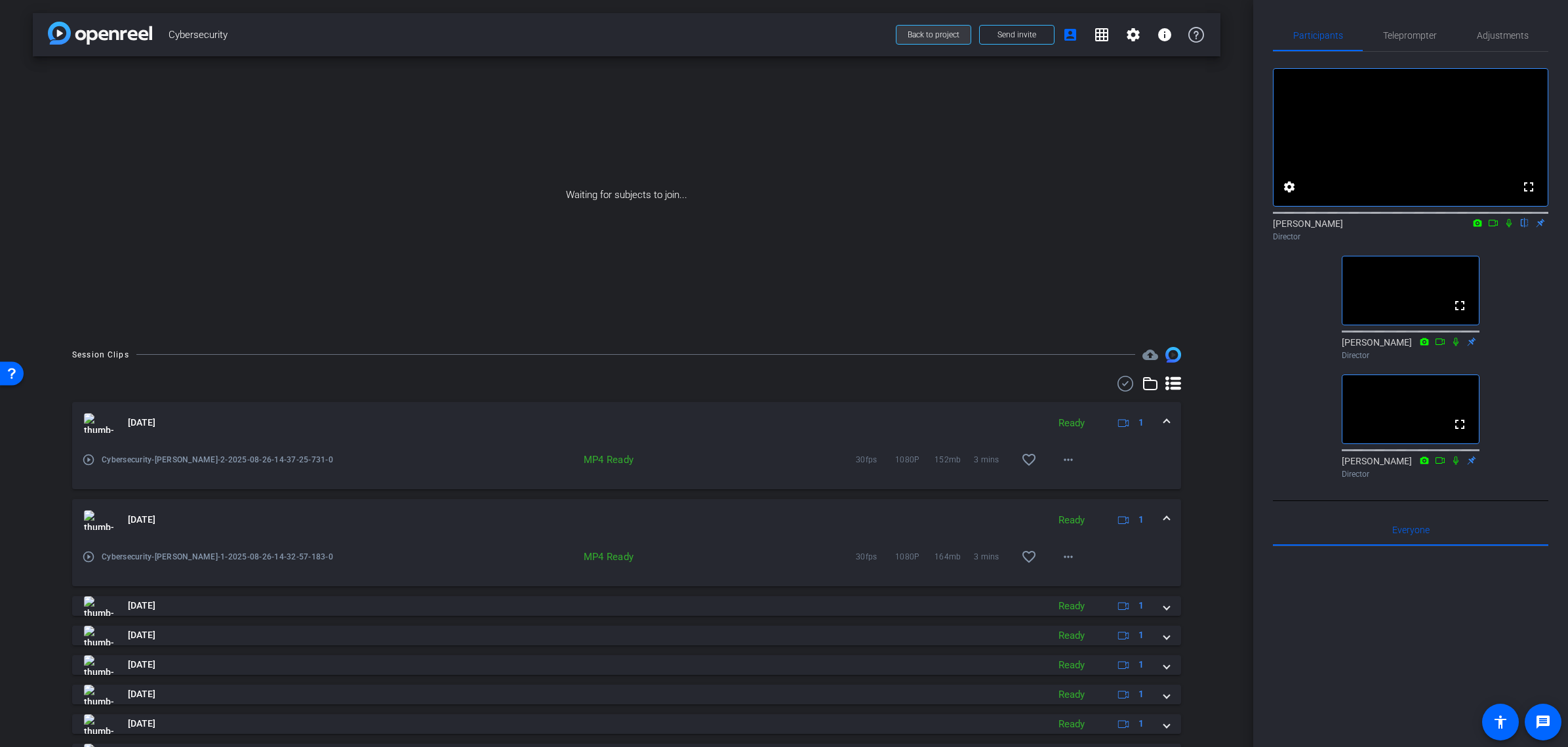
click at [935, 35] on span "Back to project" at bounding box center [933, 34] width 52 height 9
